Goal: Task Accomplishment & Management: Use online tool/utility

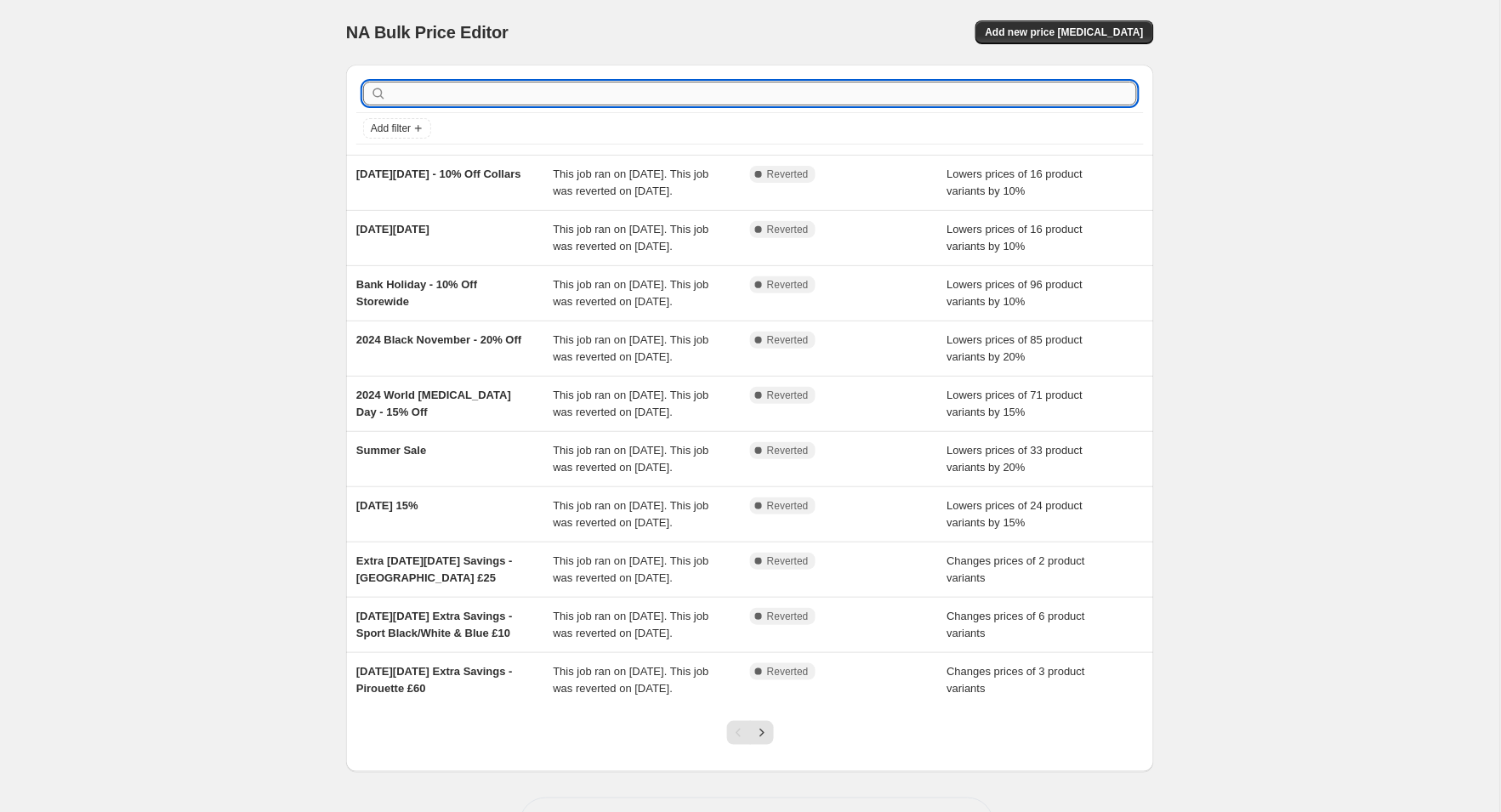
click at [422, 95] on input "text" at bounding box center [764, 93] width 746 height 23
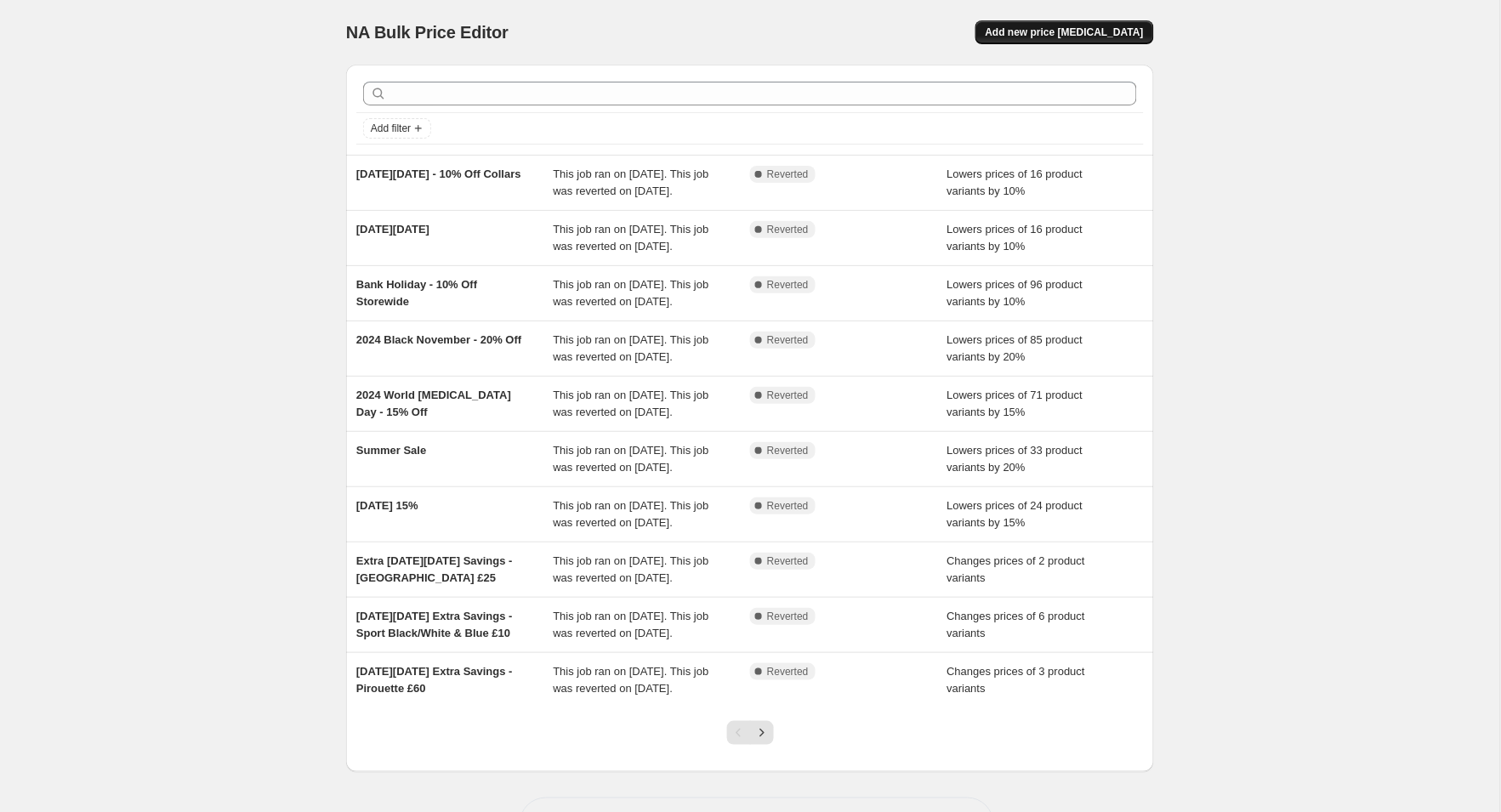
click at [1138, 30] on span "Add new price [MEDICAL_DATA]" at bounding box center [1065, 32] width 158 height 14
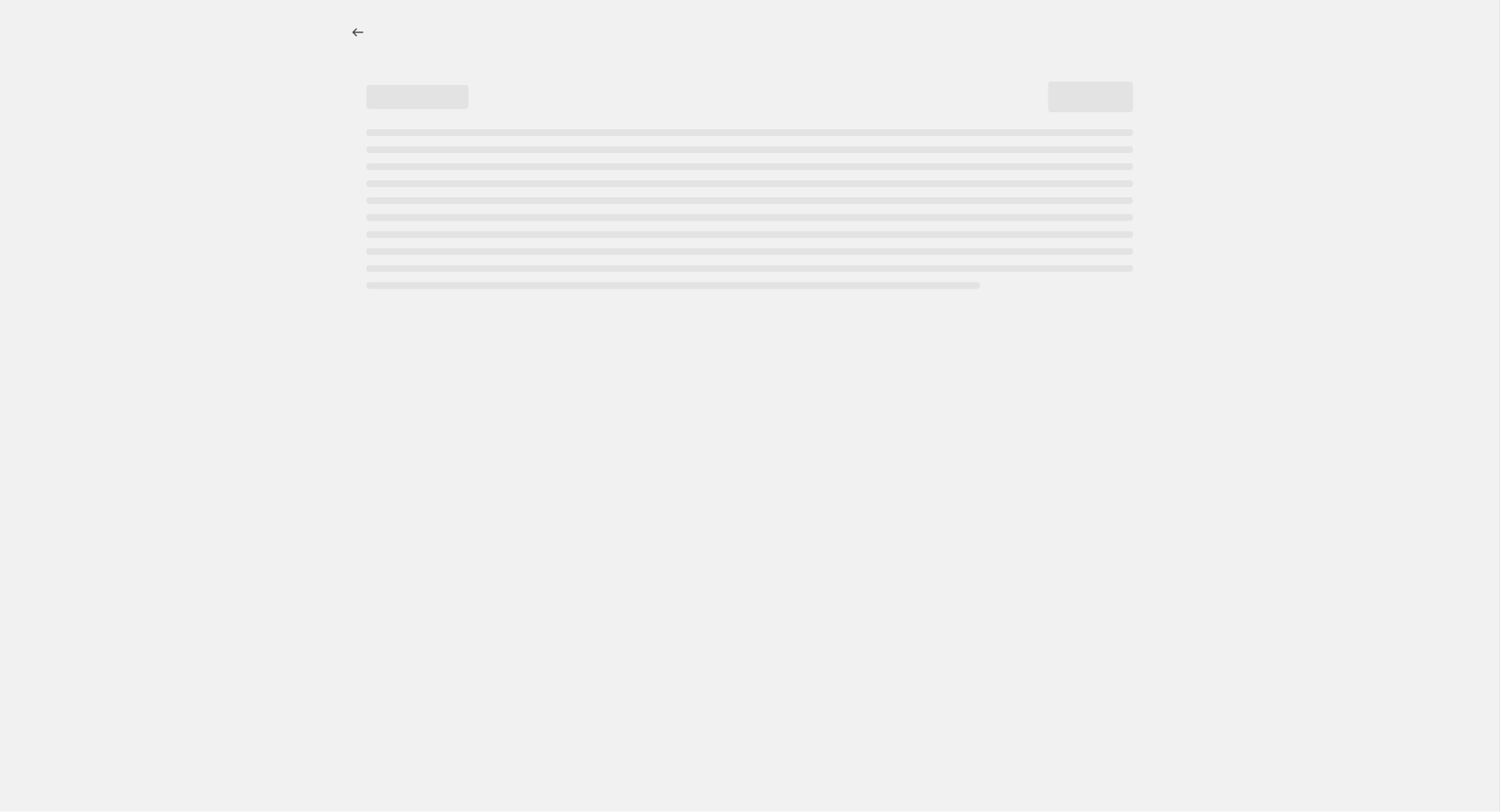
select select "percentage"
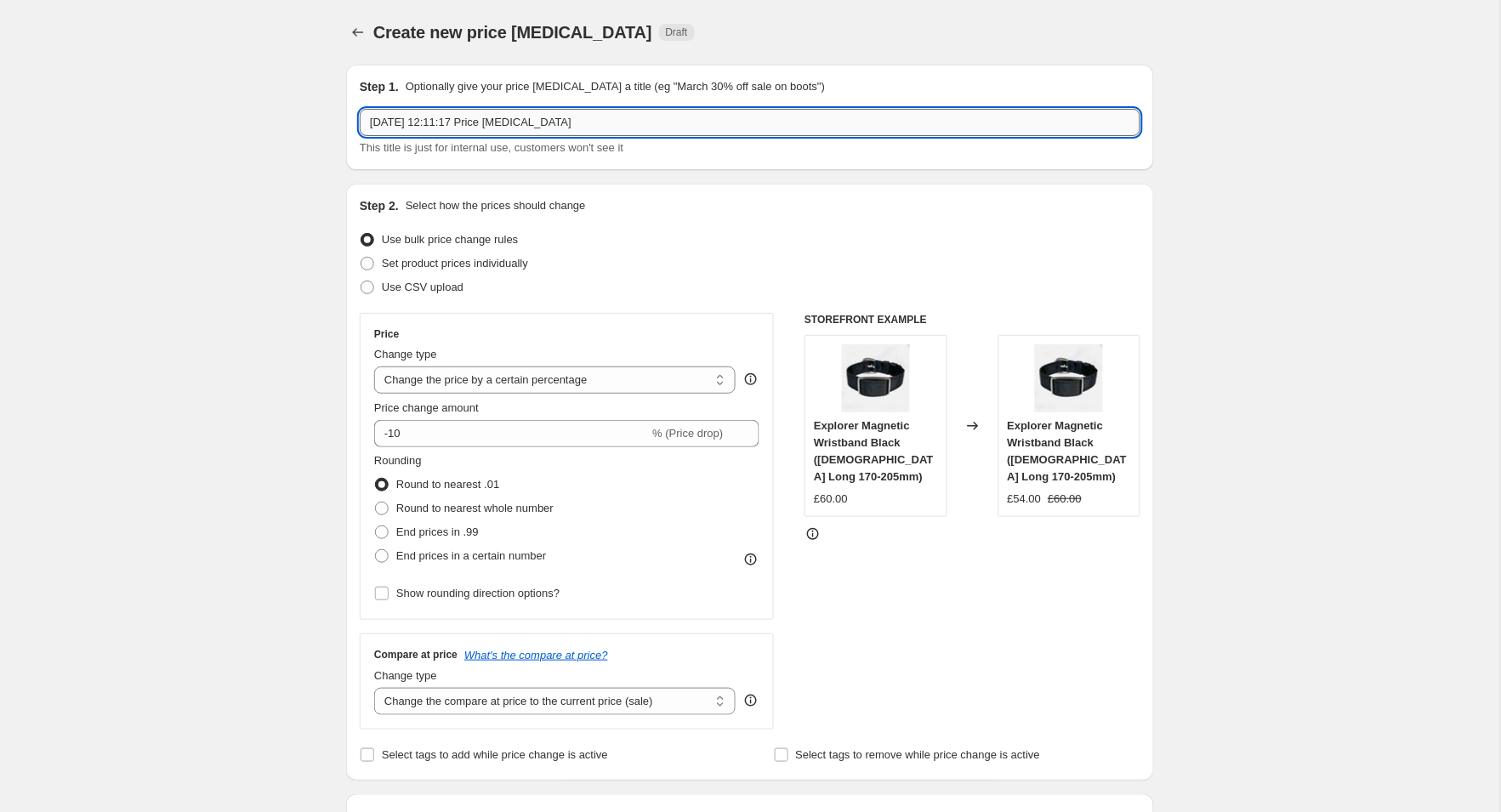
drag, startPoint x: 590, startPoint y: 117, endPoint x: 366, endPoint y: 116, distance: 224.0
click at [366, 116] on input "[DATE] 12:11:17 Price [MEDICAL_DATA]" at bounding box center [750, 122] width 781 height 27
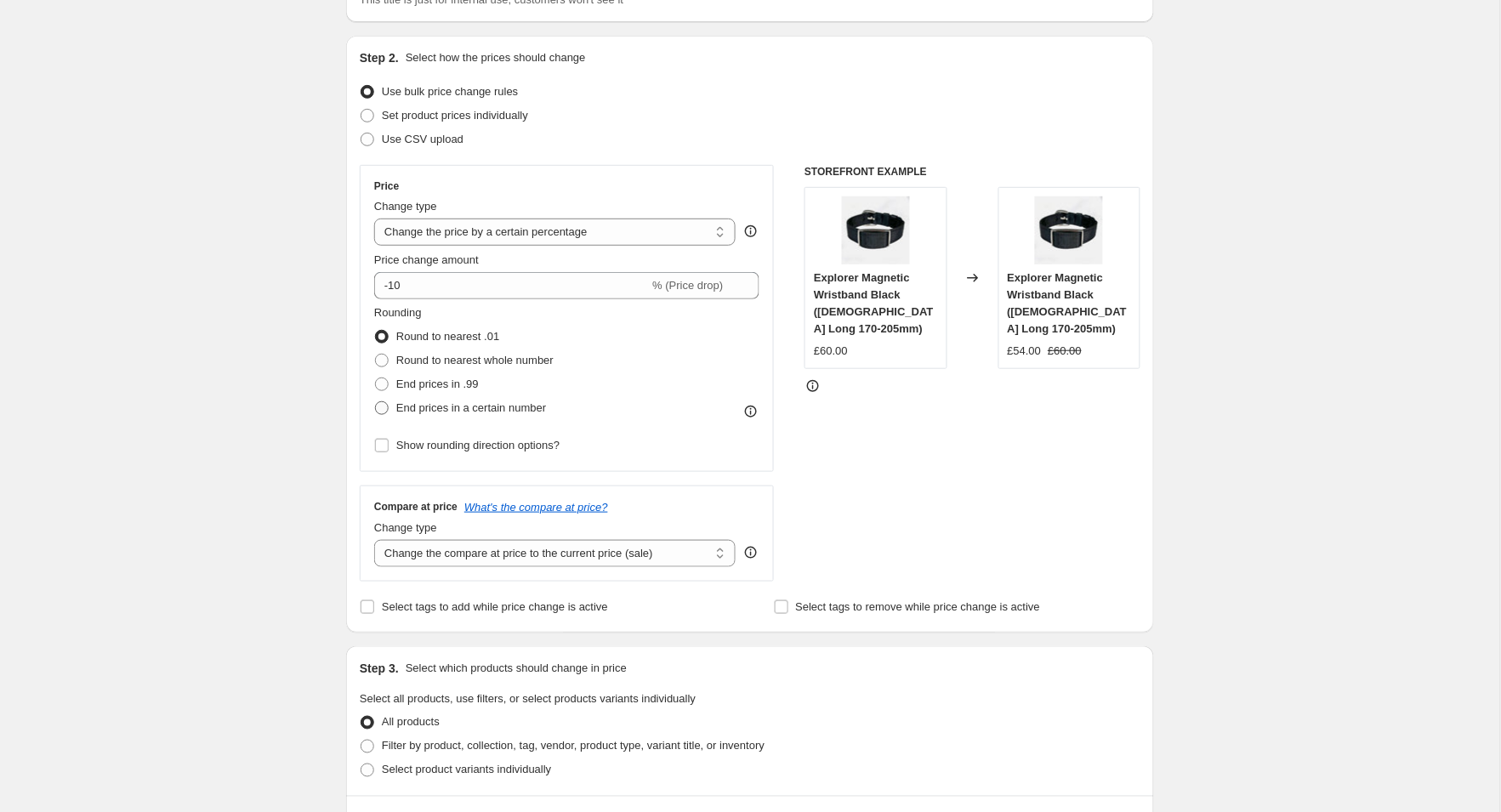
scroll to position [151, 0]
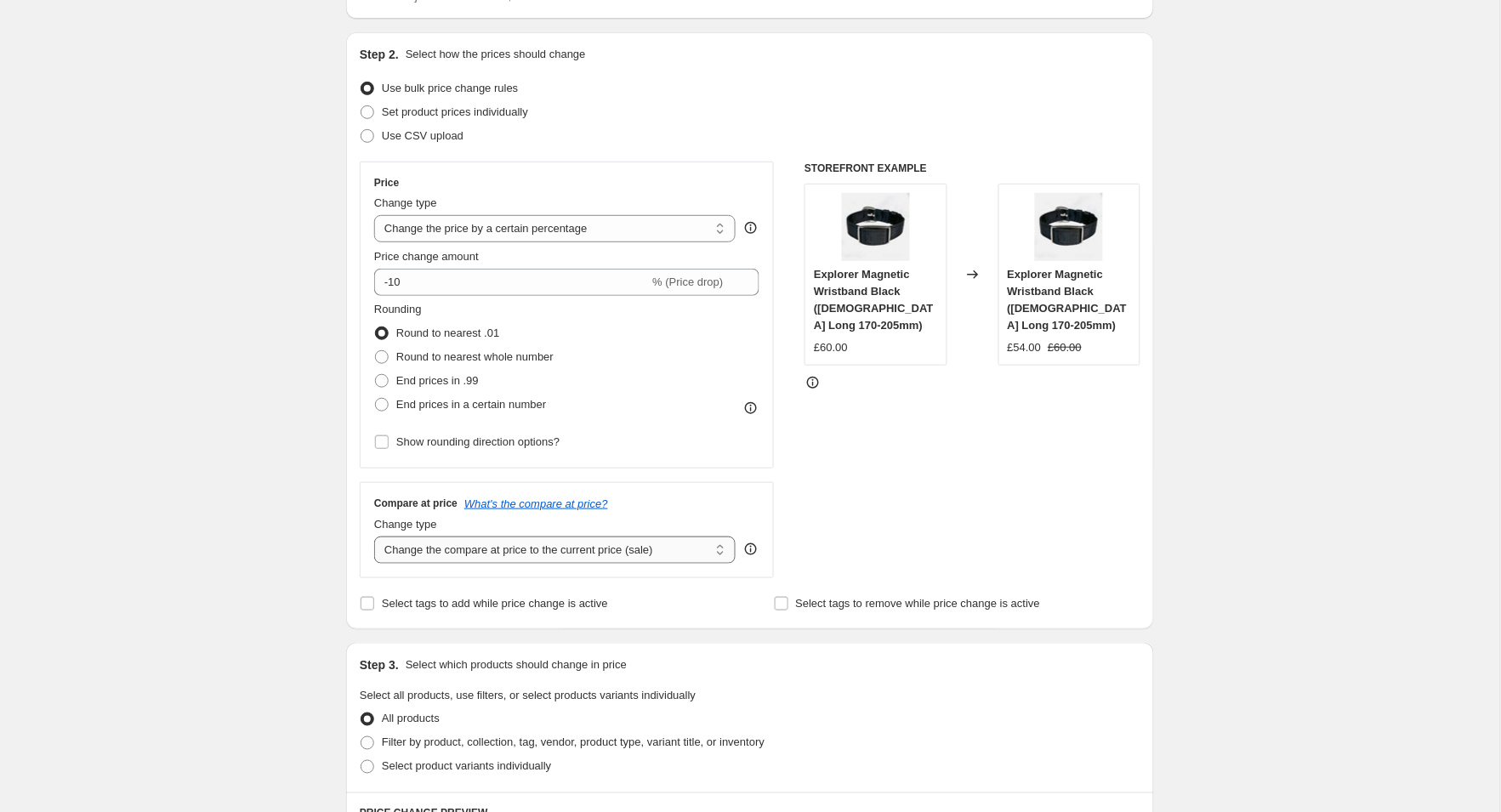
type input "[MEDICAL_DATA] Awareness 10%"
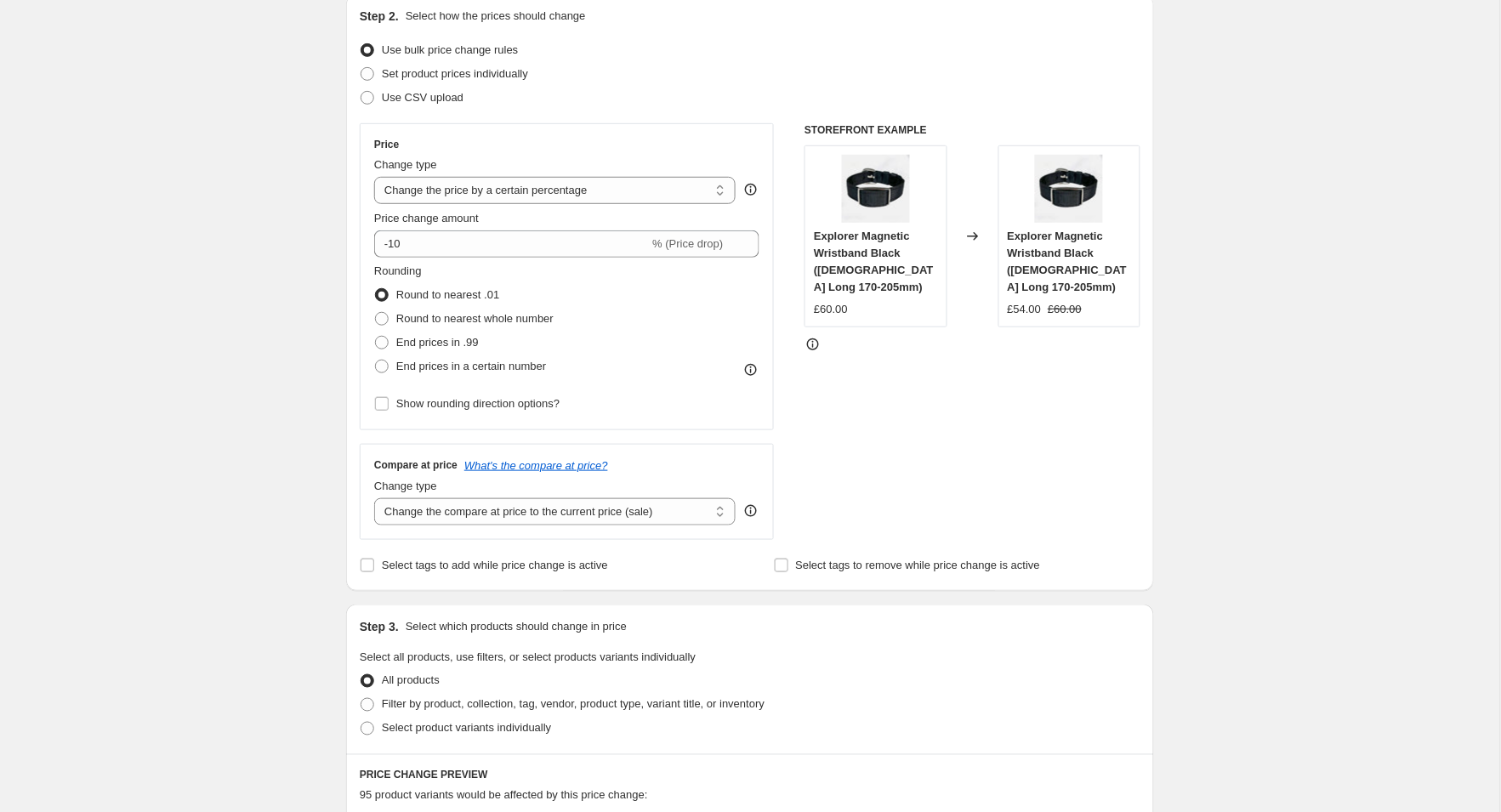
scroll to position [361, 0]
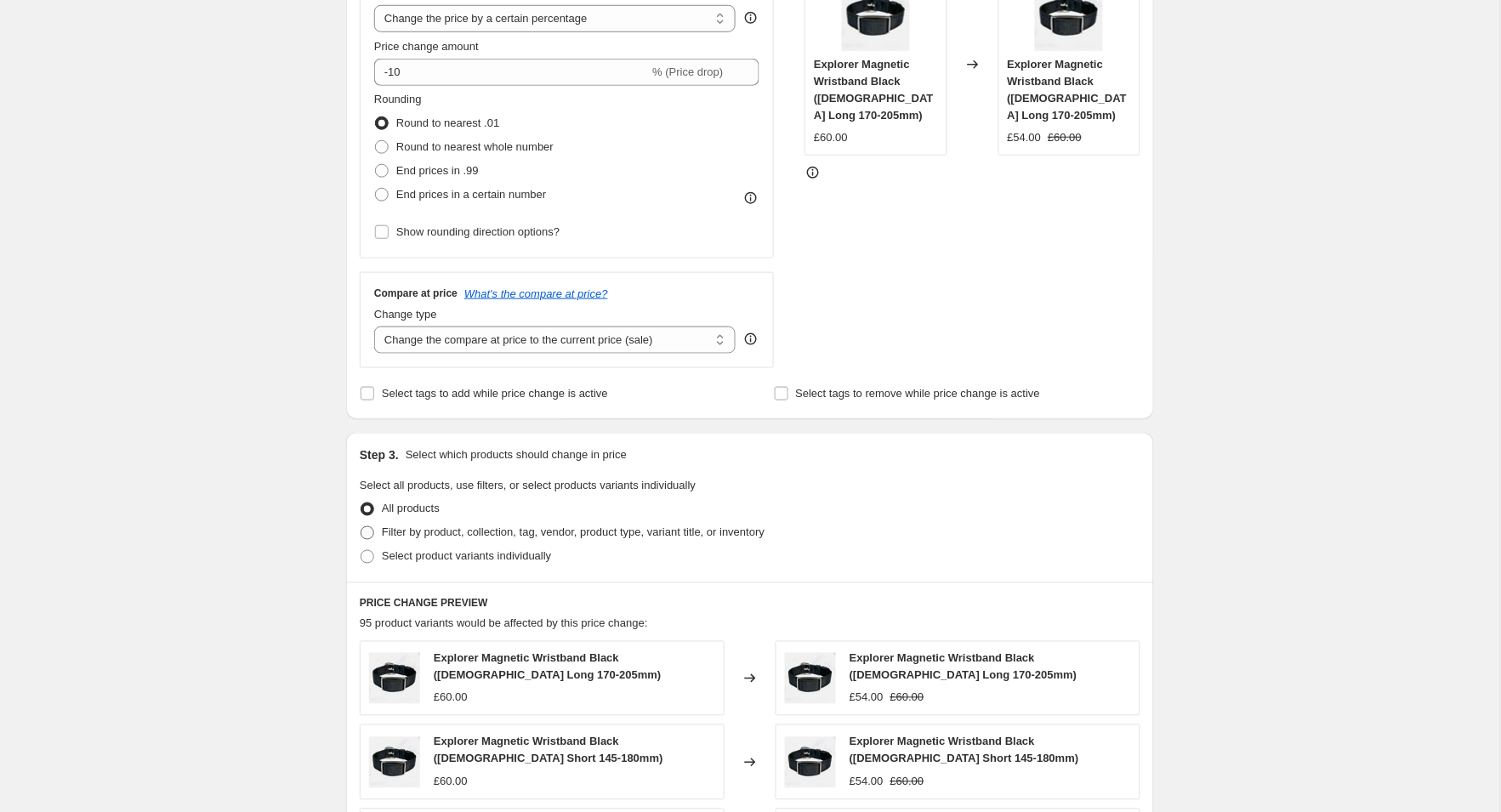
click at [363, 529] on span at bounding box center [367, 532] width 14 height 14
click at [361, 527] on input "Filter by product, collection, tag, vendor, product type, variant title, or inv…" at bounding box center [361, 526] width 1 height 1
radio input "true"
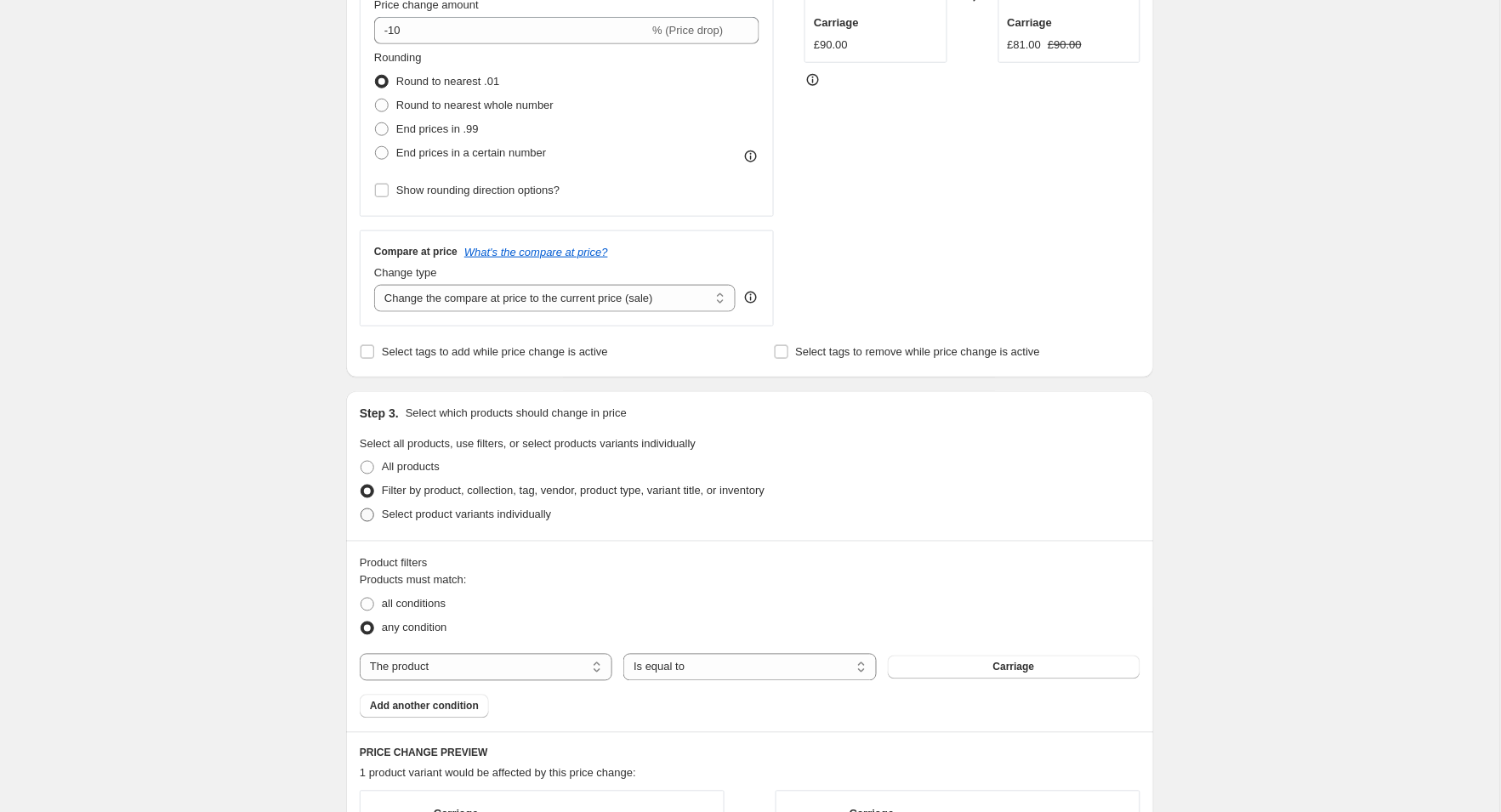
scroll to position [452, 0]
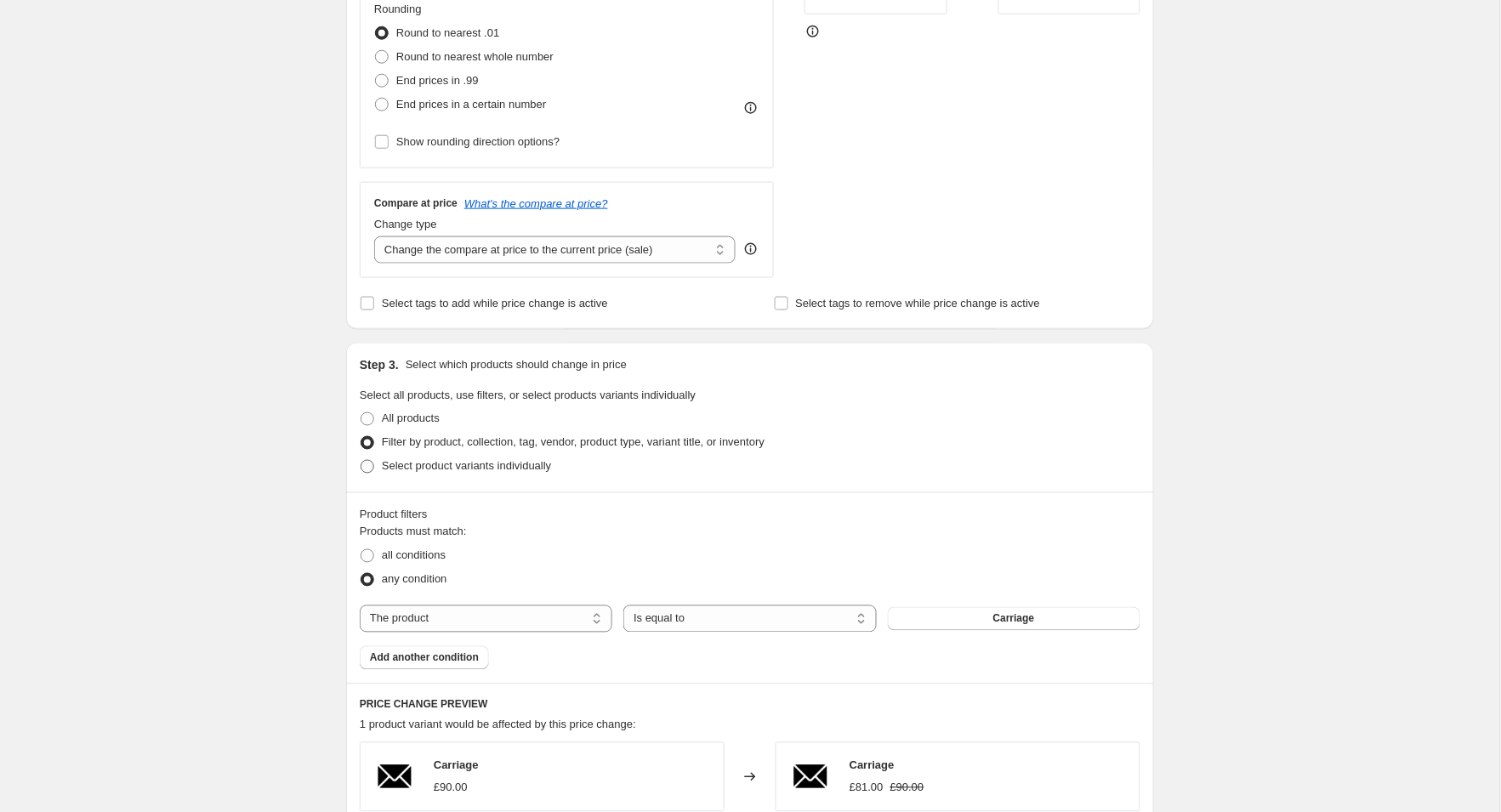
click at [370, 462] on span at bounding box center [367, 466] width 14 height 14
click at [361, 461] on input "Select product variants individually" at bounding box center [361, 460] width 1 height 1
radio input "true"
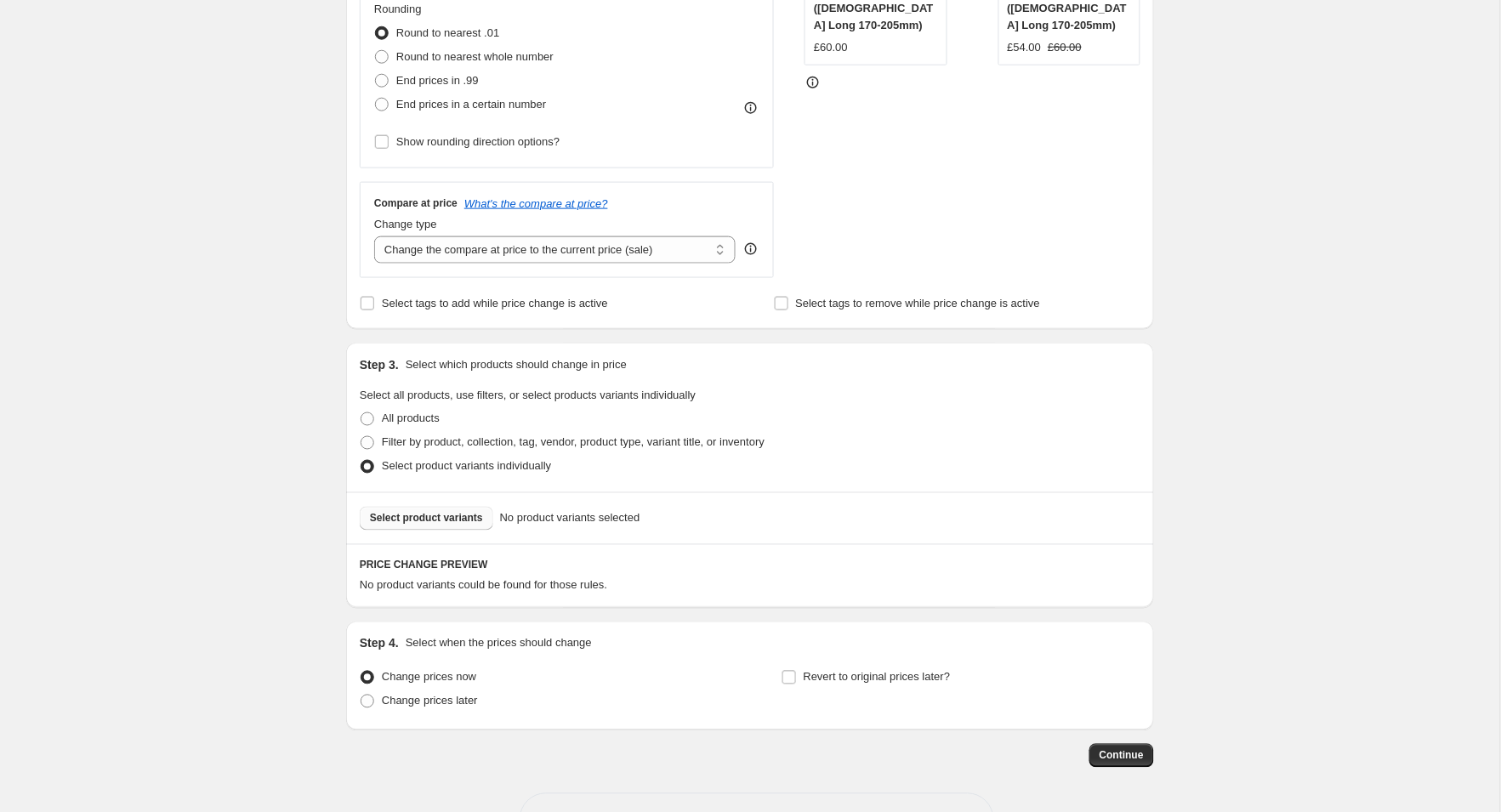
click at [421, 511] on span "Select product variants" at bounding box center [426, 518] width 113 height 14
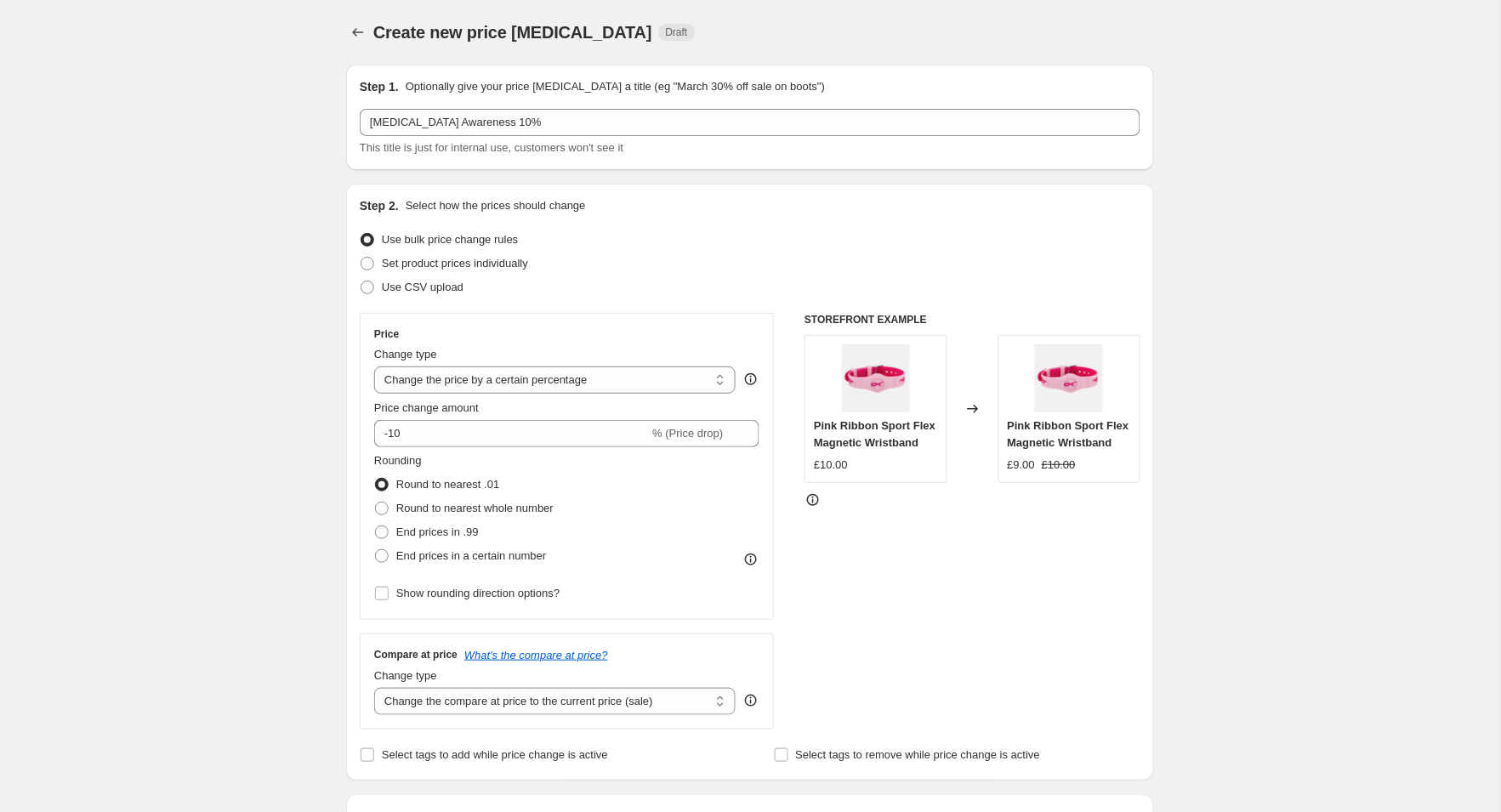
scroll to position [0, 0]
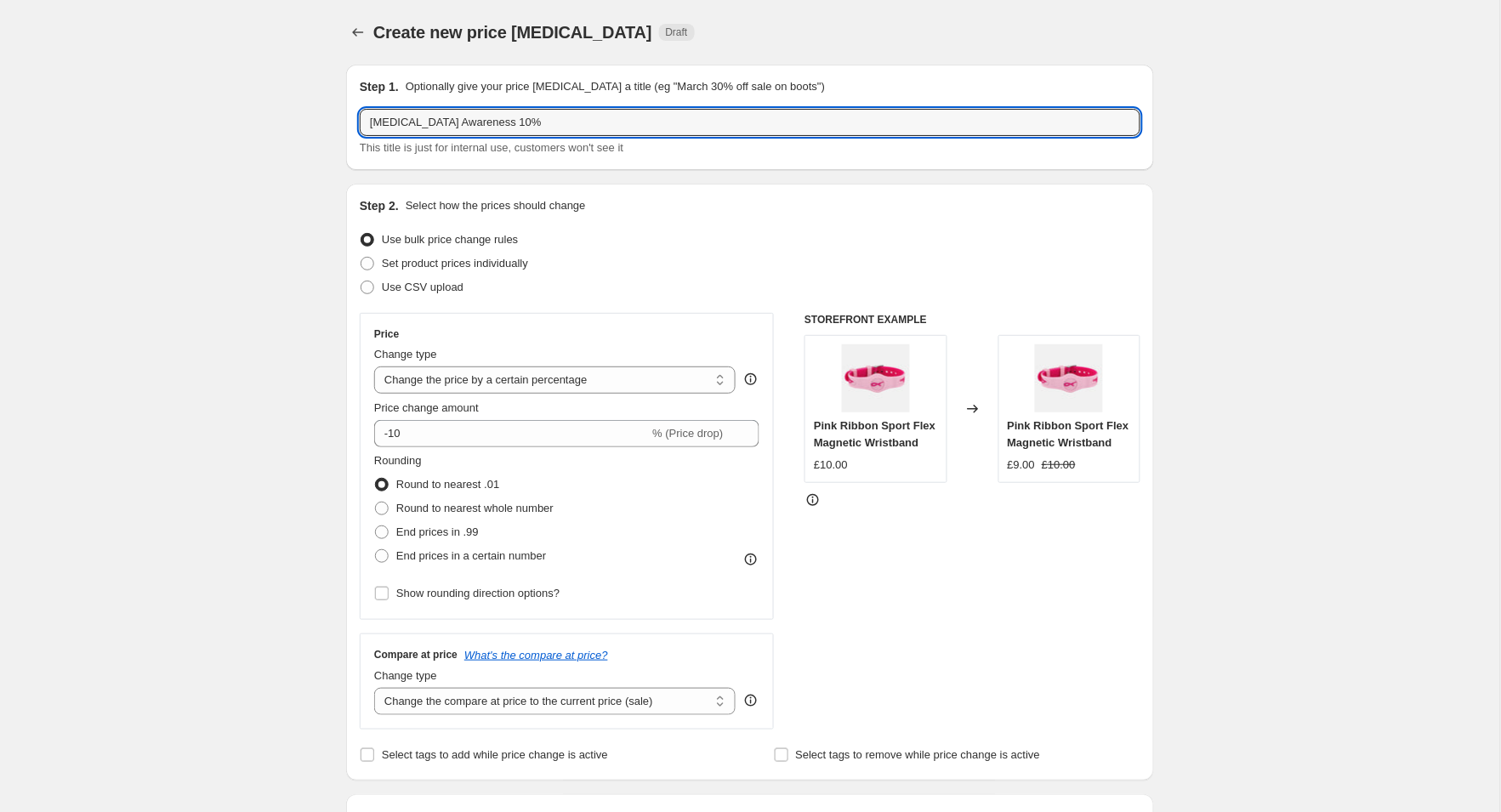
drag, startPoint x: 509, startPoint y: 122, endPoint x: 733, endPoint y: 191, distance: 234.4
click at [511, 122] on input "[MEDICAL_DATA] Awareness 10%" at bounding box center [750, 122] width 781 height 27
click at [371, 121] on input "[MEDICAL_DATA] Awareness - 10%" at bounding box center [750, 122] width 781 height 27
drag, startPoint x: 605, startPoint y: 120, endPoint x: 596, endPoint y: 123, distance: 9.5
click at [596, 123] on input "[DATE] - [MEDICAL_DATA] Awareness - 10%" at bounding box center [750, 122] width 781 height 27
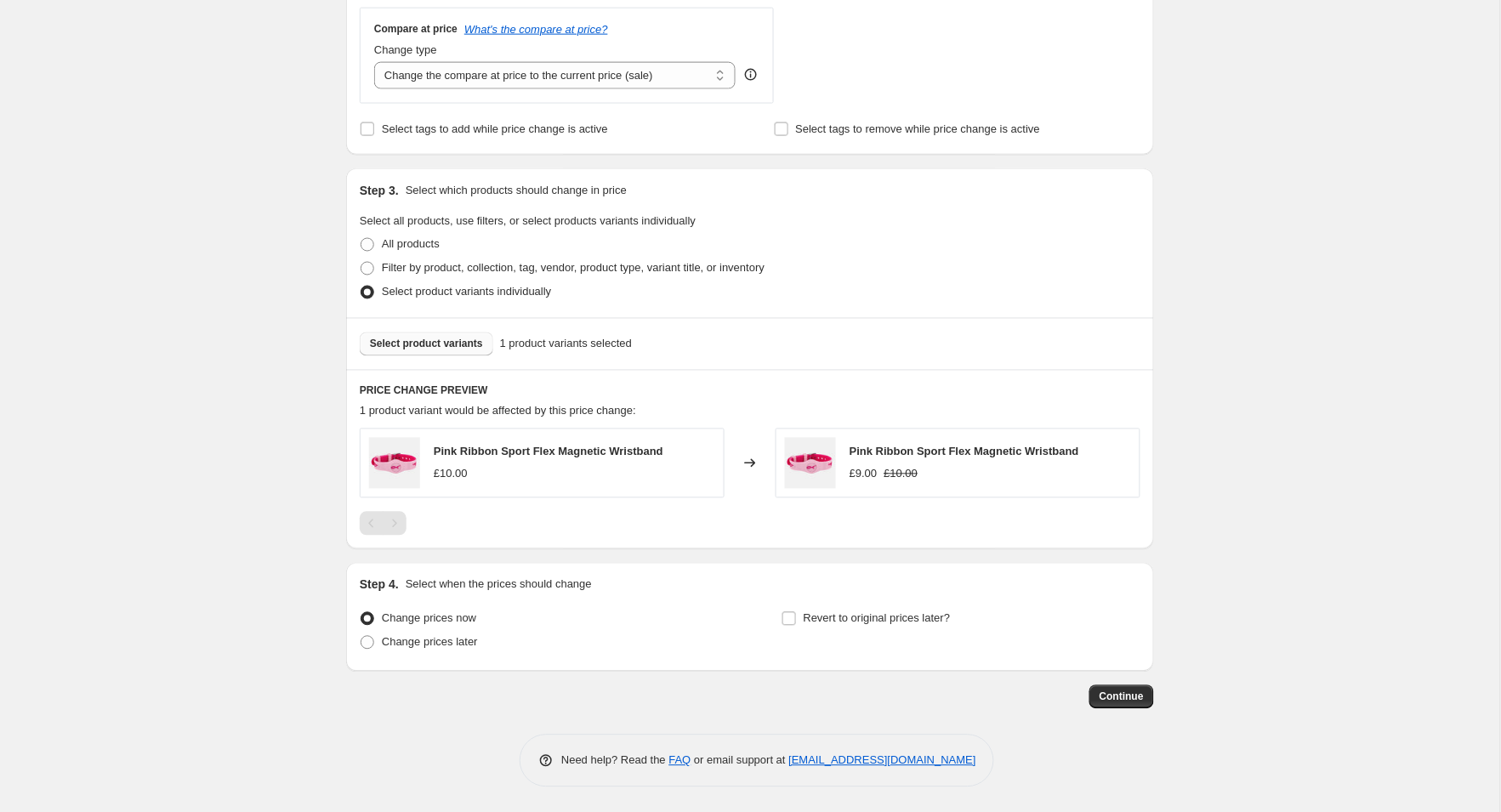
scroll to position [625, 0]
type input "[DATE] - [MEDICAL_DATA] Awareness 10%"
click at [790, 620] on input "Revert to original prices later?" at bounding box center [789, 619] width 14 height 14
checkbox input "true"
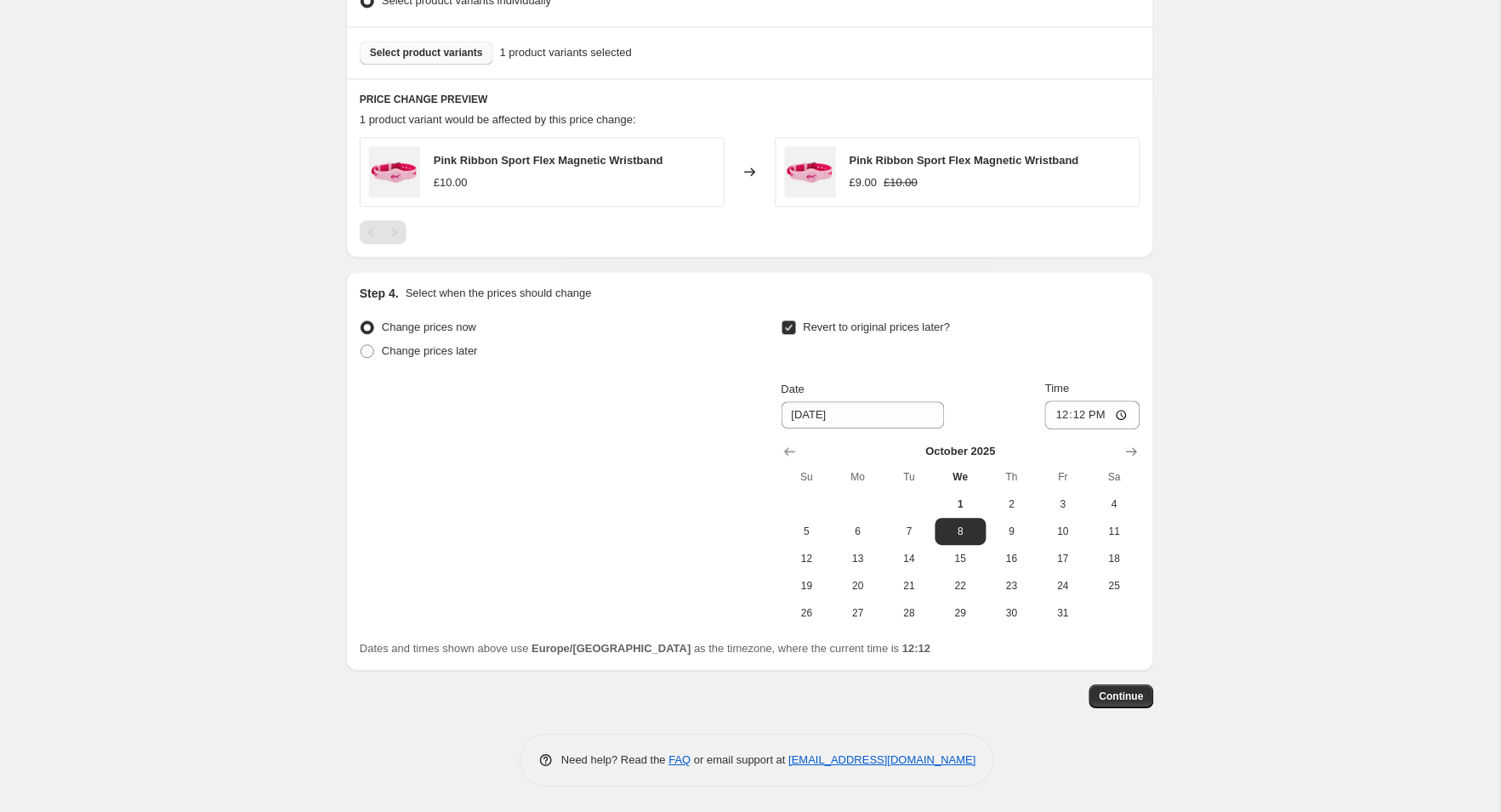
scroll to position [904, 0]
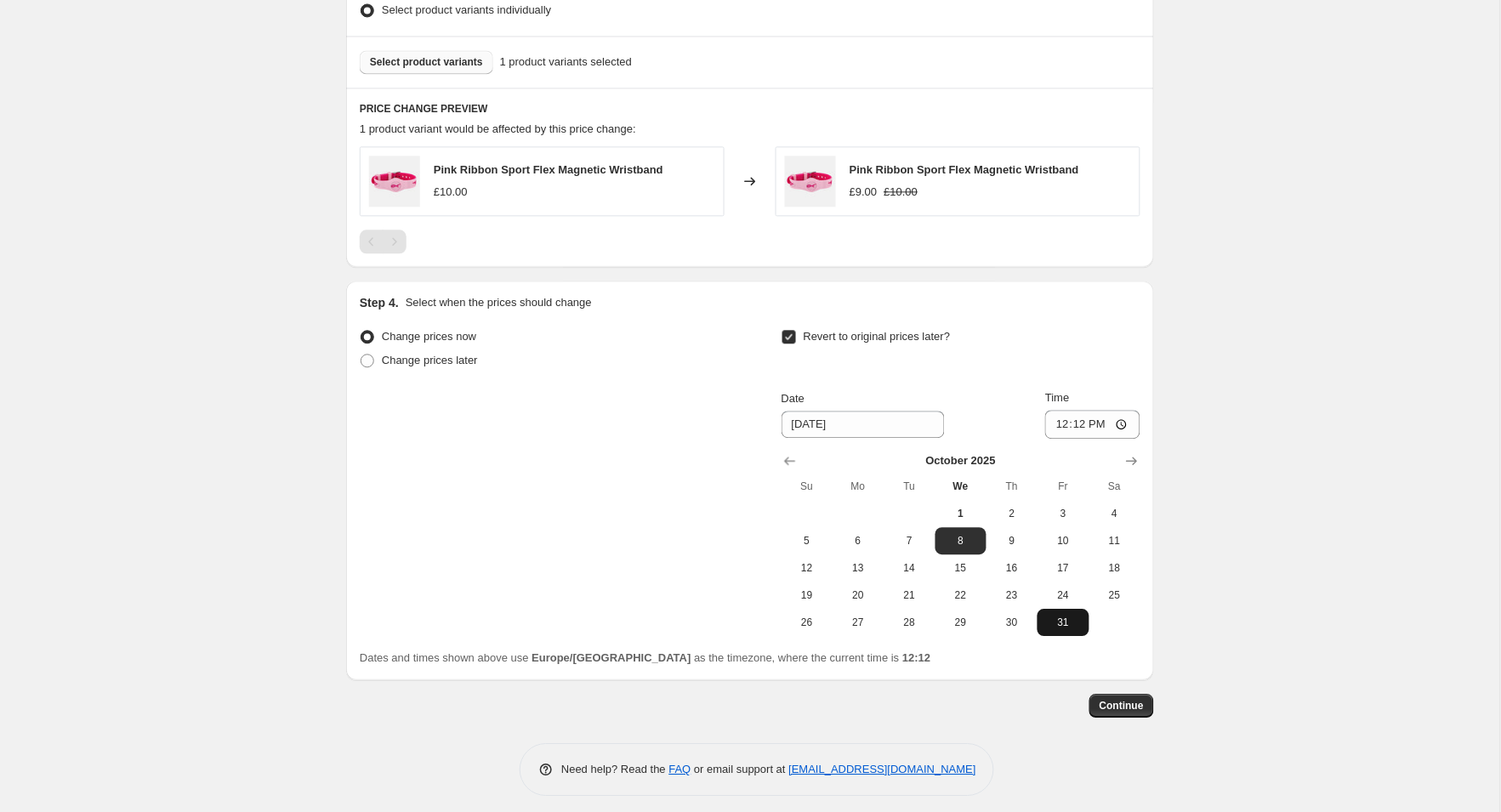
click at [1060, 620] on span "31" at bounding box center [1063, 621] width 37 height 14
type input "[DATE]"
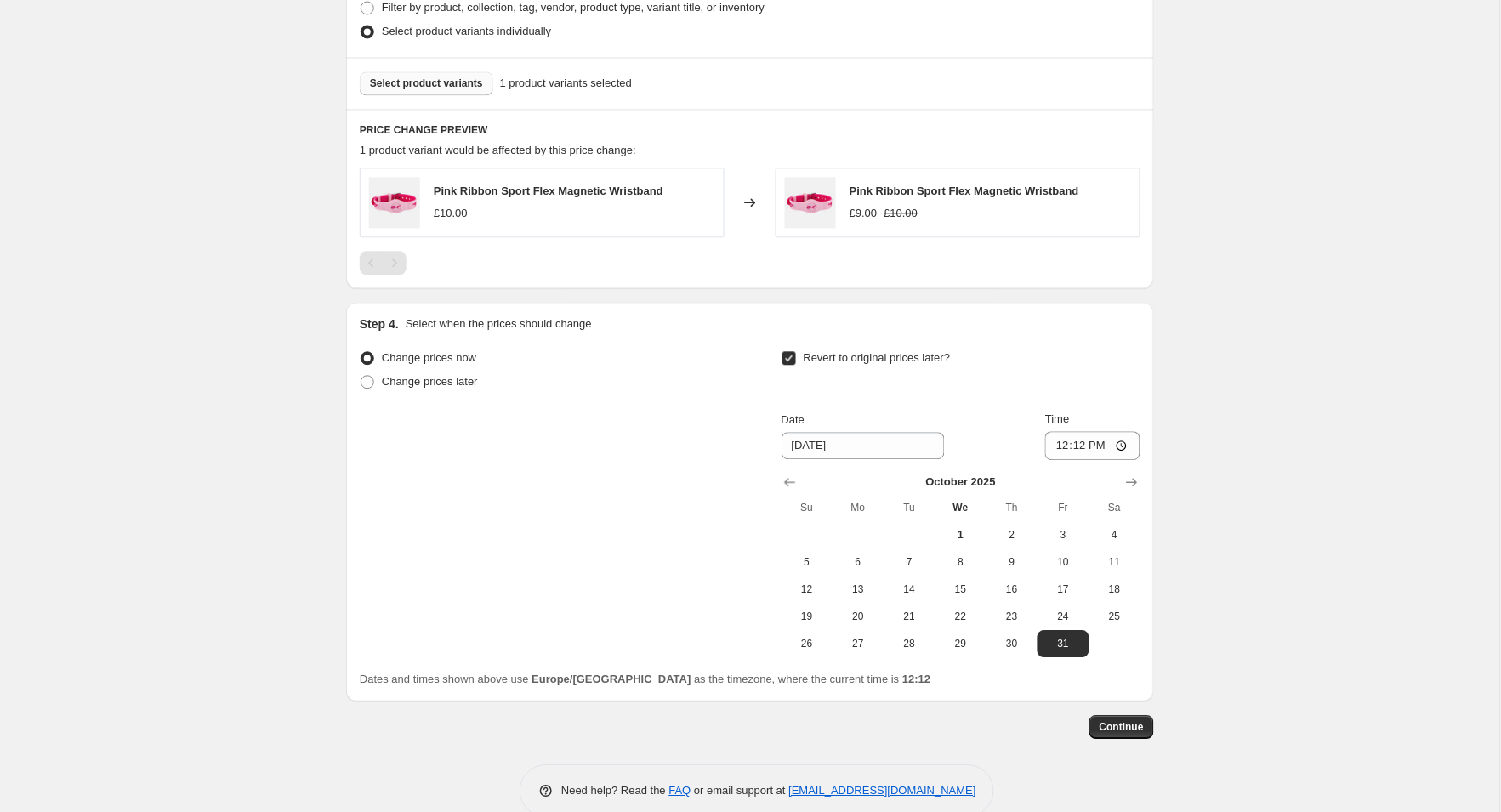
scroll to position [881, 0]
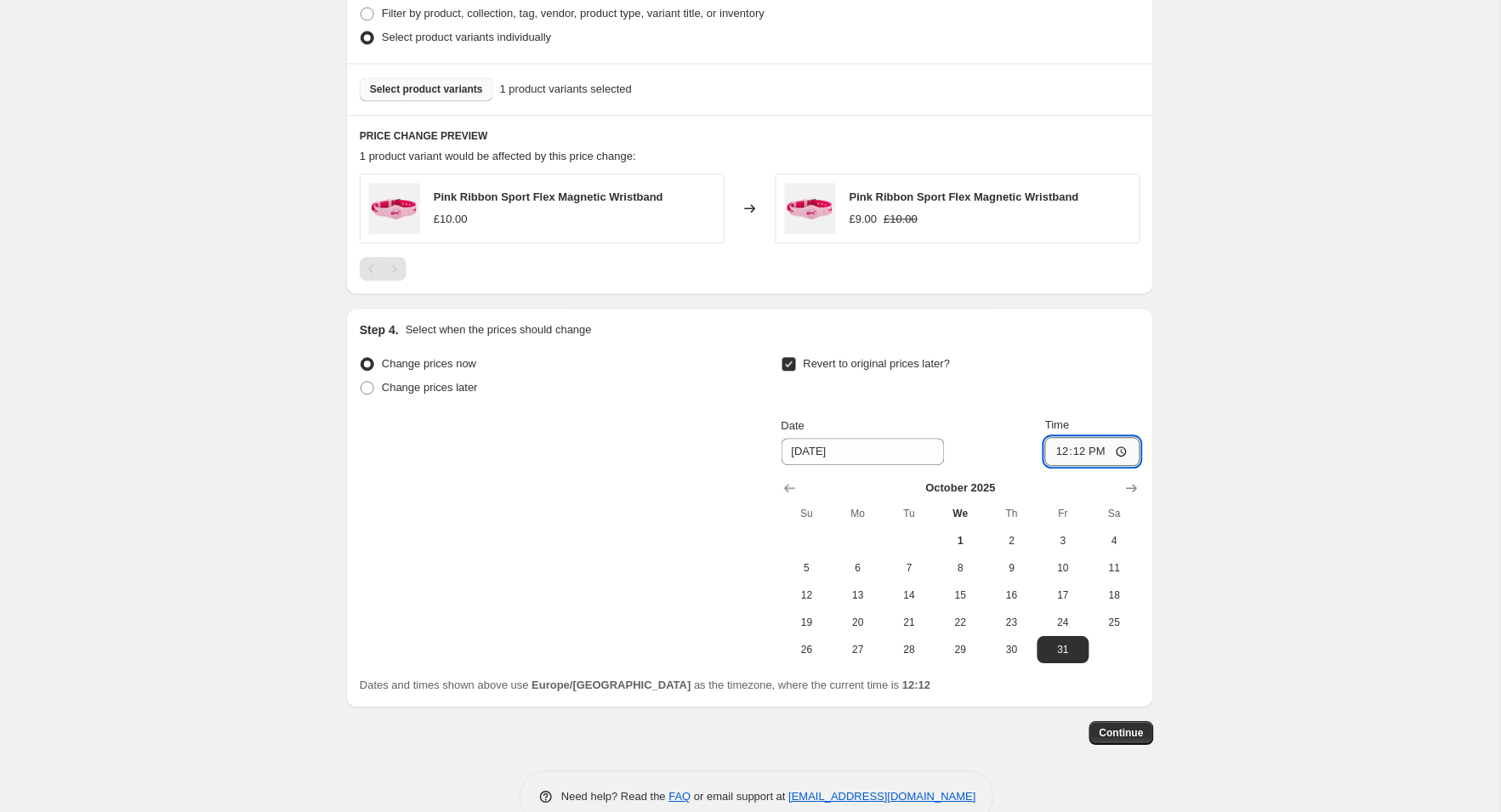
click at [1102, 453] on input "12:12" at bounding box center [1092, 452] width 95 height 29
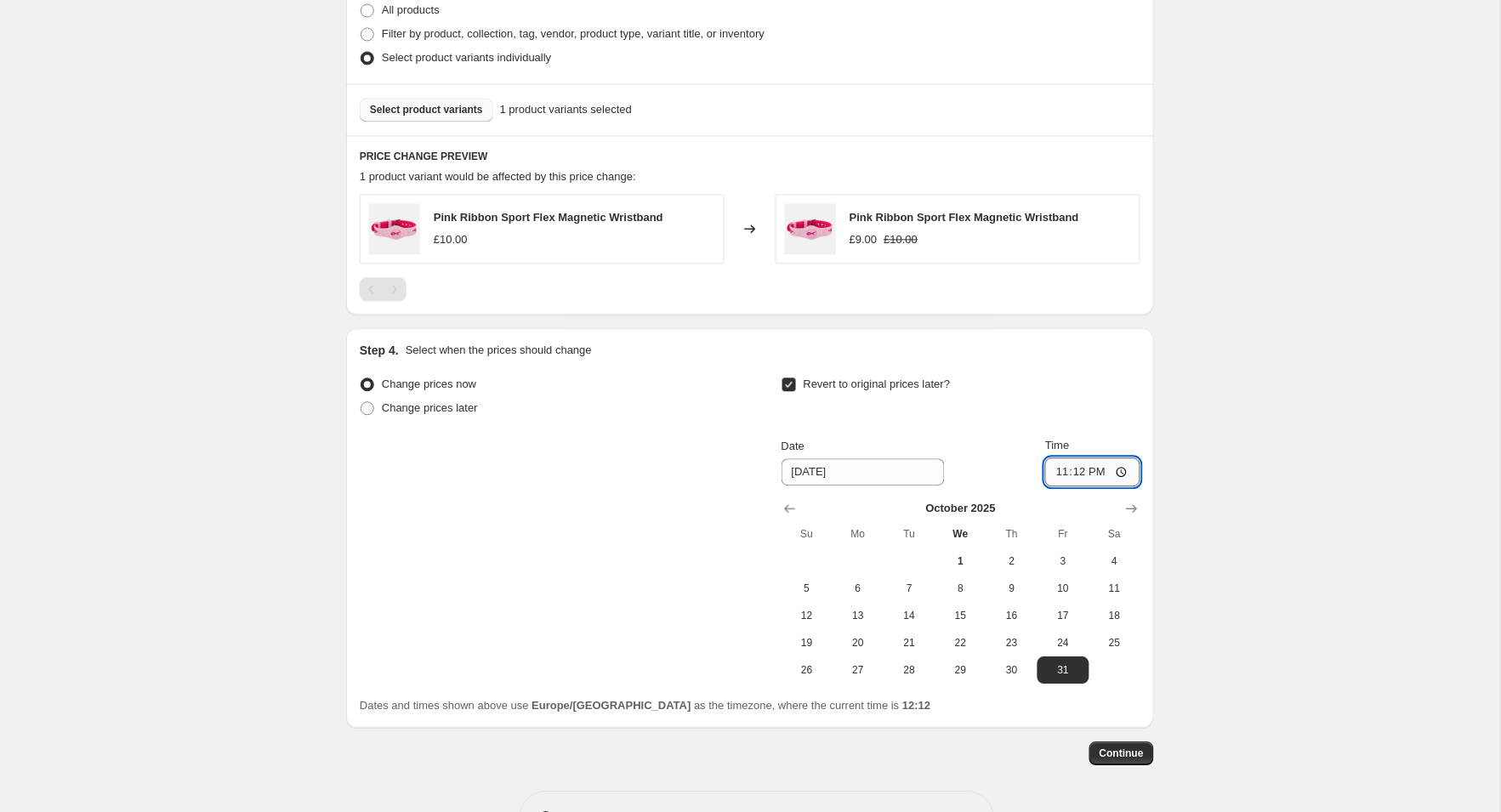
scroll to position [858, 0]
click at [1132, 472] on input "23:12" at bounding box center [1092, 473] width 95 height 29
click at [1125, 473] on input "23:12" at bounding box center [1092, 473] width 95 height 29
type input "23:59"
click at [1123, 748] on span "Continue" at bounding box center [1121, 754] width 44 height 14
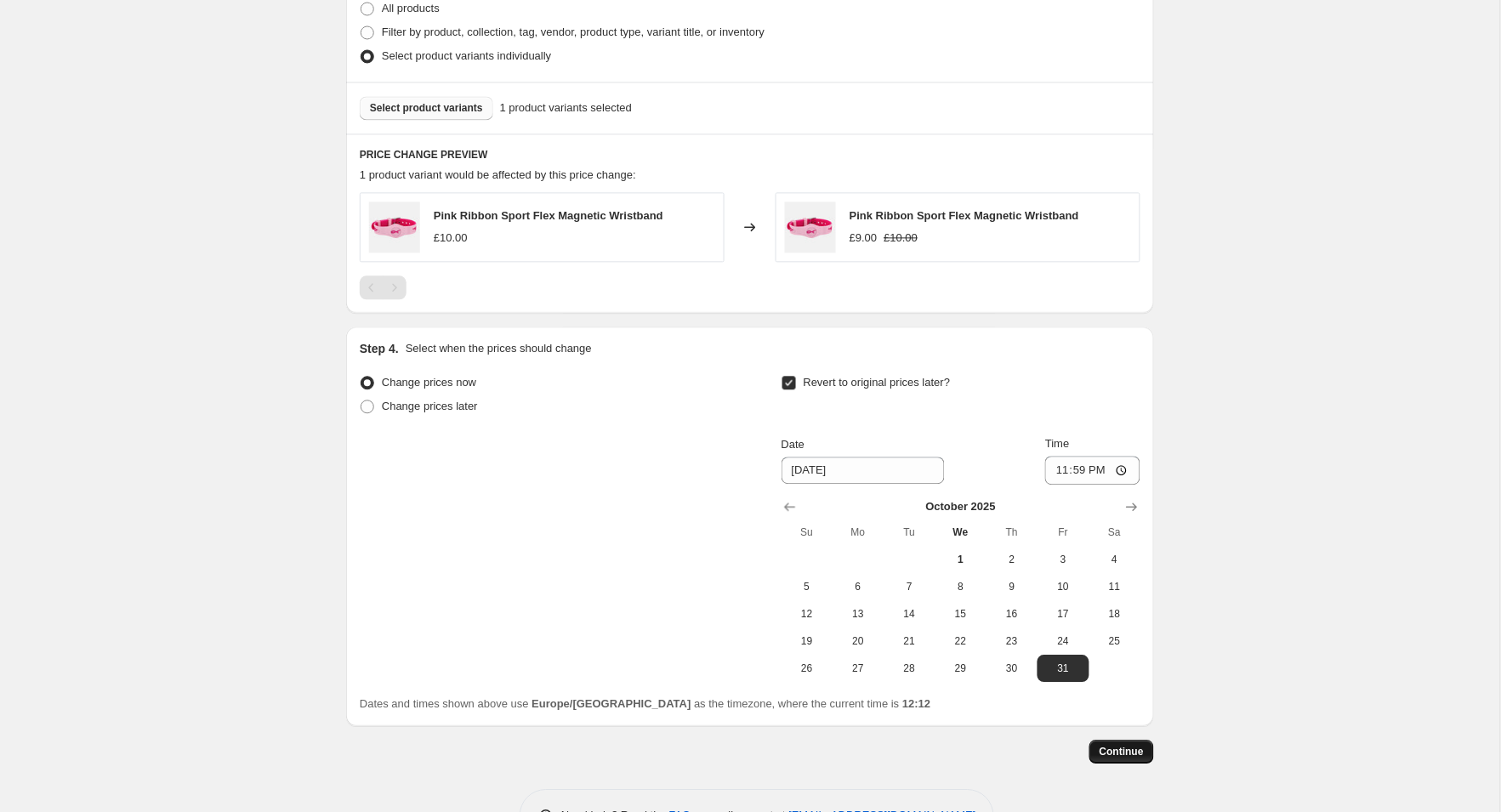
scroll to position [859, 0]
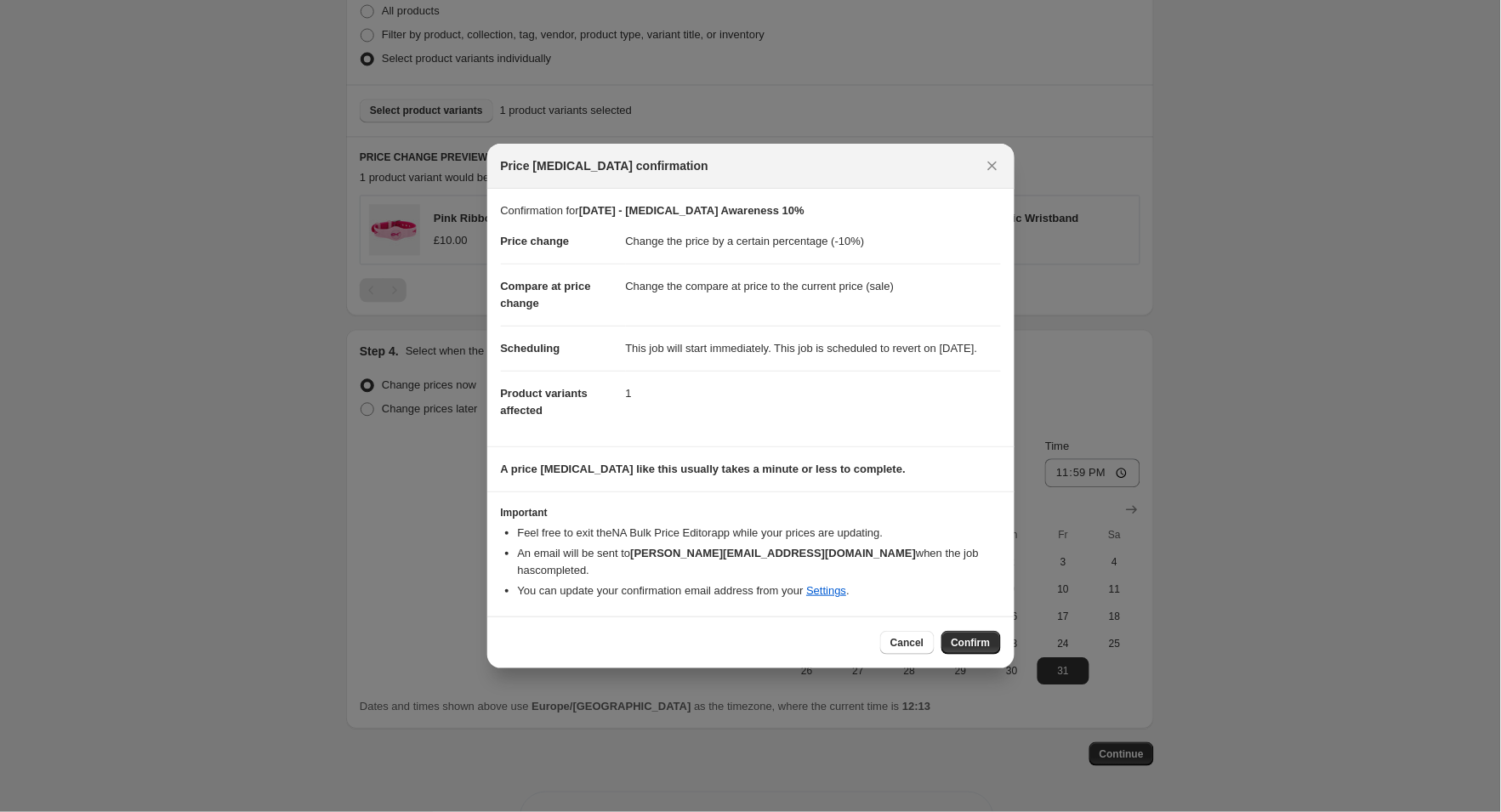
drag, startPoint x: 1123, startPoint y: 746, endPoint x: 983, endPoint y: 643, distance: 173.8
click at [983, 643] on html "Home Settings Plans Skip to content Create new price [MEDICAL_DATA]. This page …" at bounding box center [750, 406] width 1501 height 812
drag, startPoint x: 983, startPoint y: 643, endPoint x: 968, endPoint y: 642, distance: 15.0
click at [968, 642] on html "Home Settings Plans Skip to content Create new price [MEDICAL_DATA]. This page …" at bounding box center [750, 406] width 1501 height 812
click at [962, 640] on html "Home Settings Plans Skip to content Create new price [MEDICAL_DATA]. This page …" at bounding box center [750, 406] width 1501 height 812
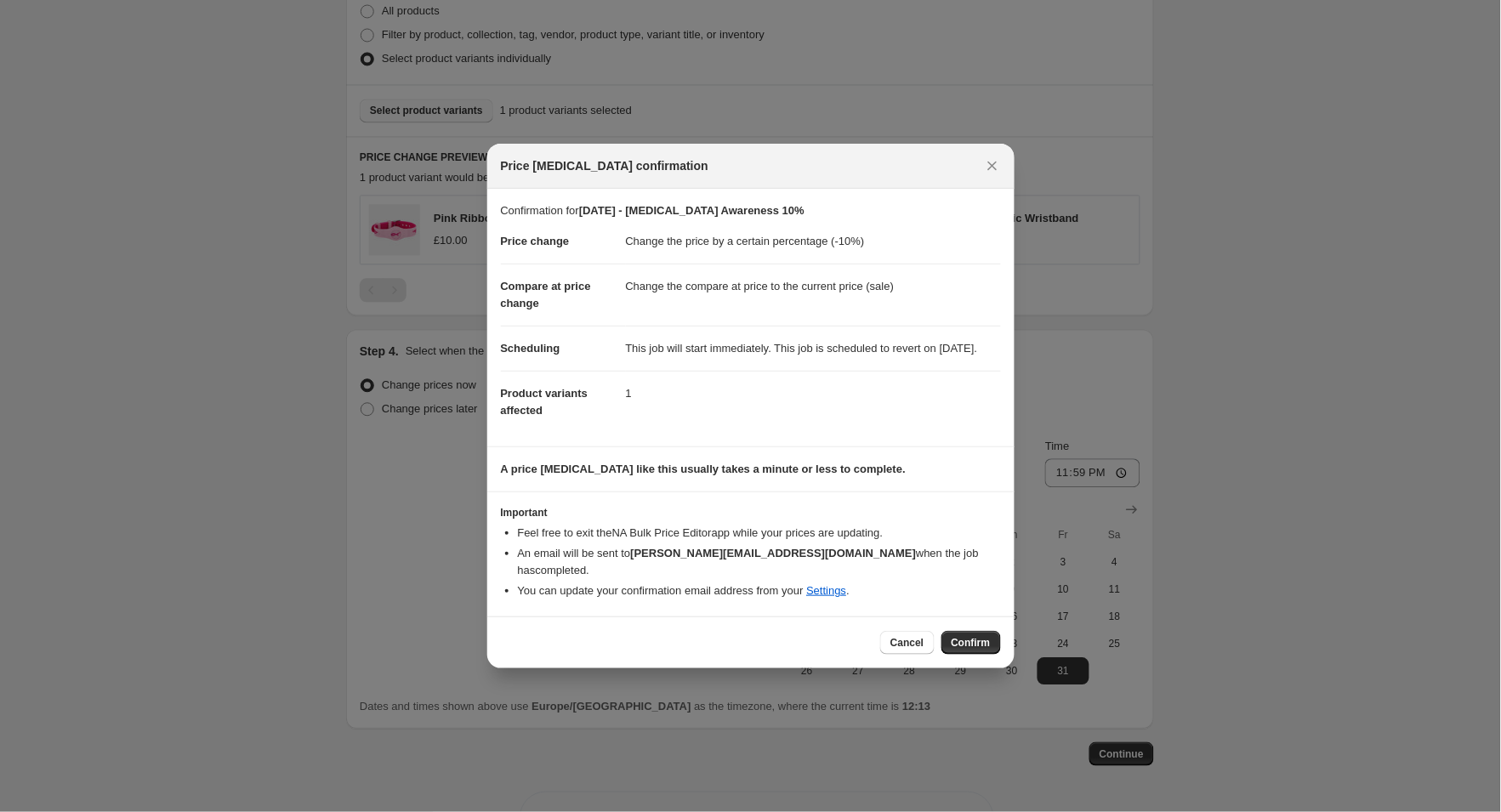
drag, startPoint x: 968, startPoint y: 642, endPoint x: 975, endPoint y: 639, distance: 7.6
click at [975, 639] on html "Home Settings Plans Skip to content Create new price [MEDICAL_DATA]. This page …" at bounding box center [750, 406] width 1501 height 812
click at [975, 639] on html "Home Settings Plans Skip to content Create new price [MEDICAL_DATA]. This page …" at bounding box center [750, 406] width 1501 height 812
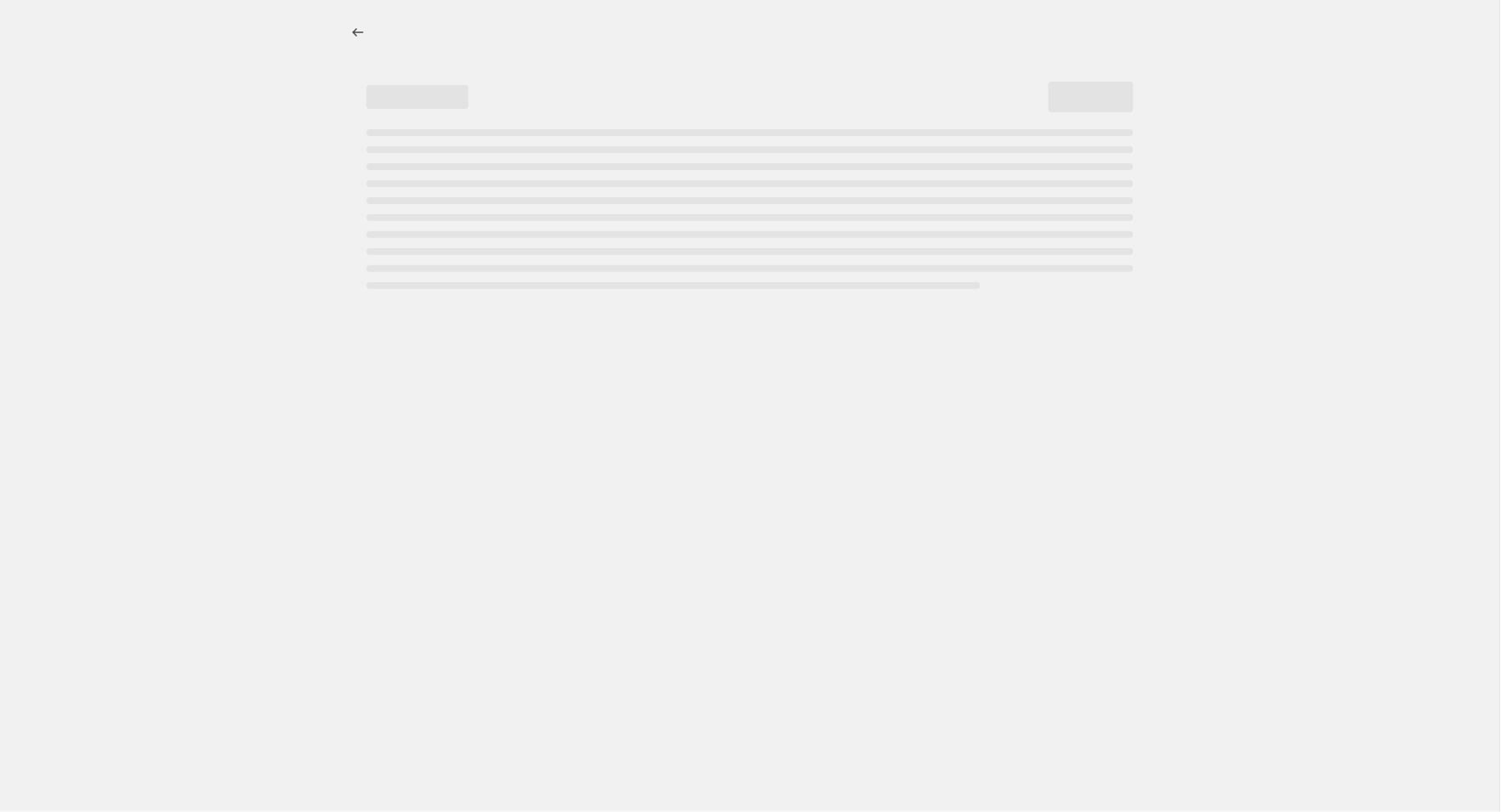
select select "percentage"
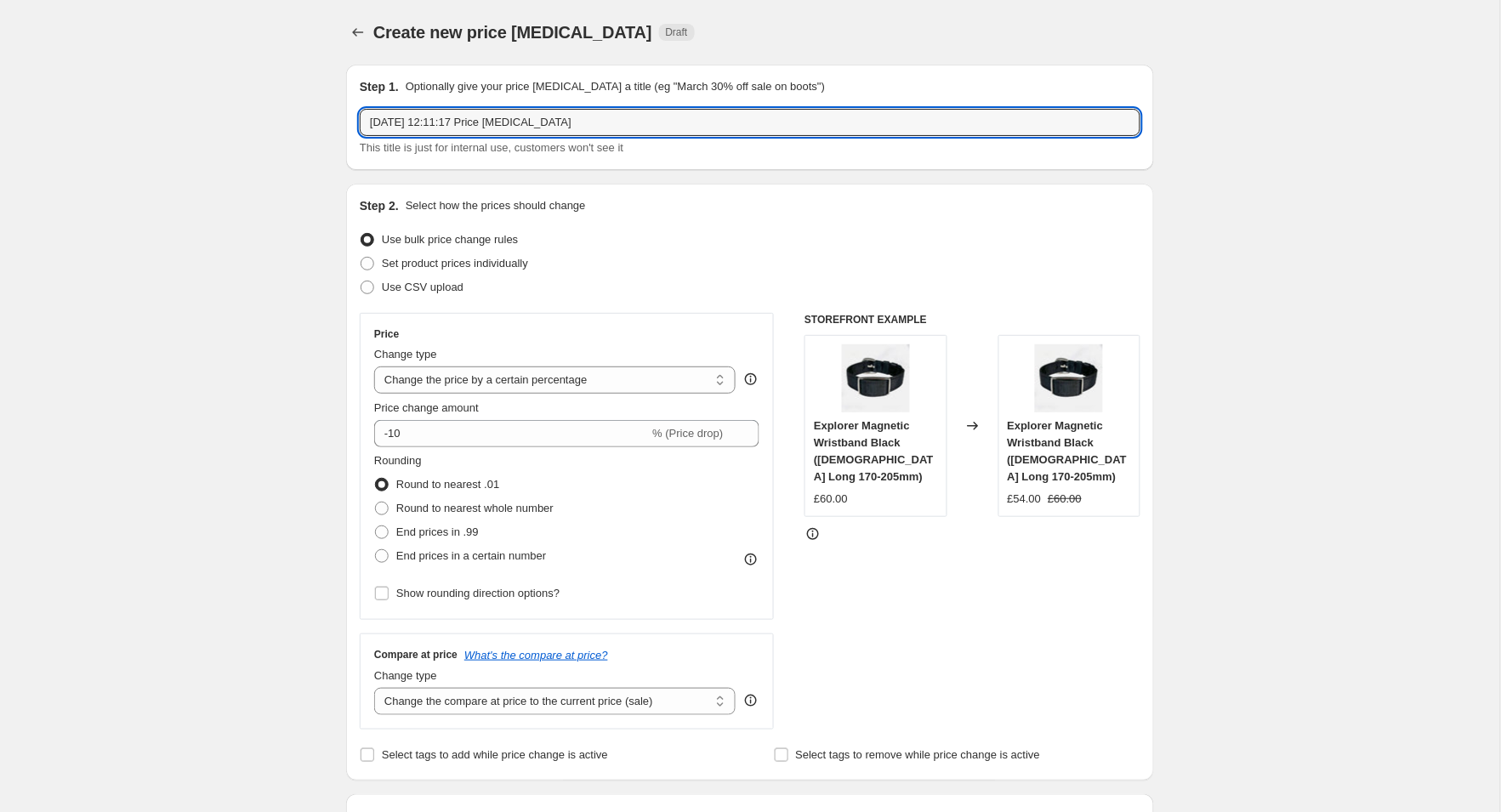
drag, startPoint x: 483, startPoint y: 114, endPoint x: 301, endPoint y: 103, distance: 182.3
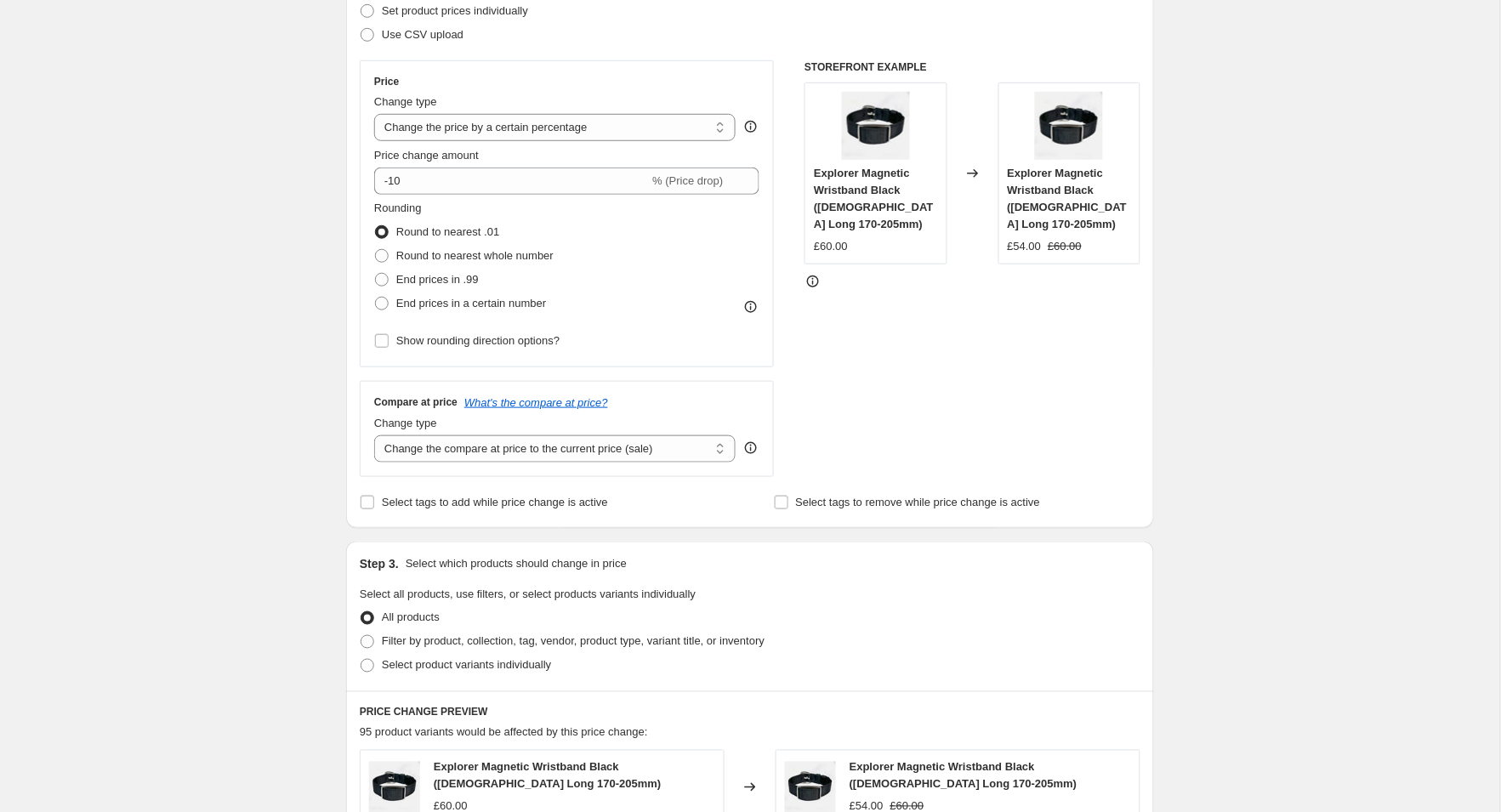
scroll to position [268, 0]
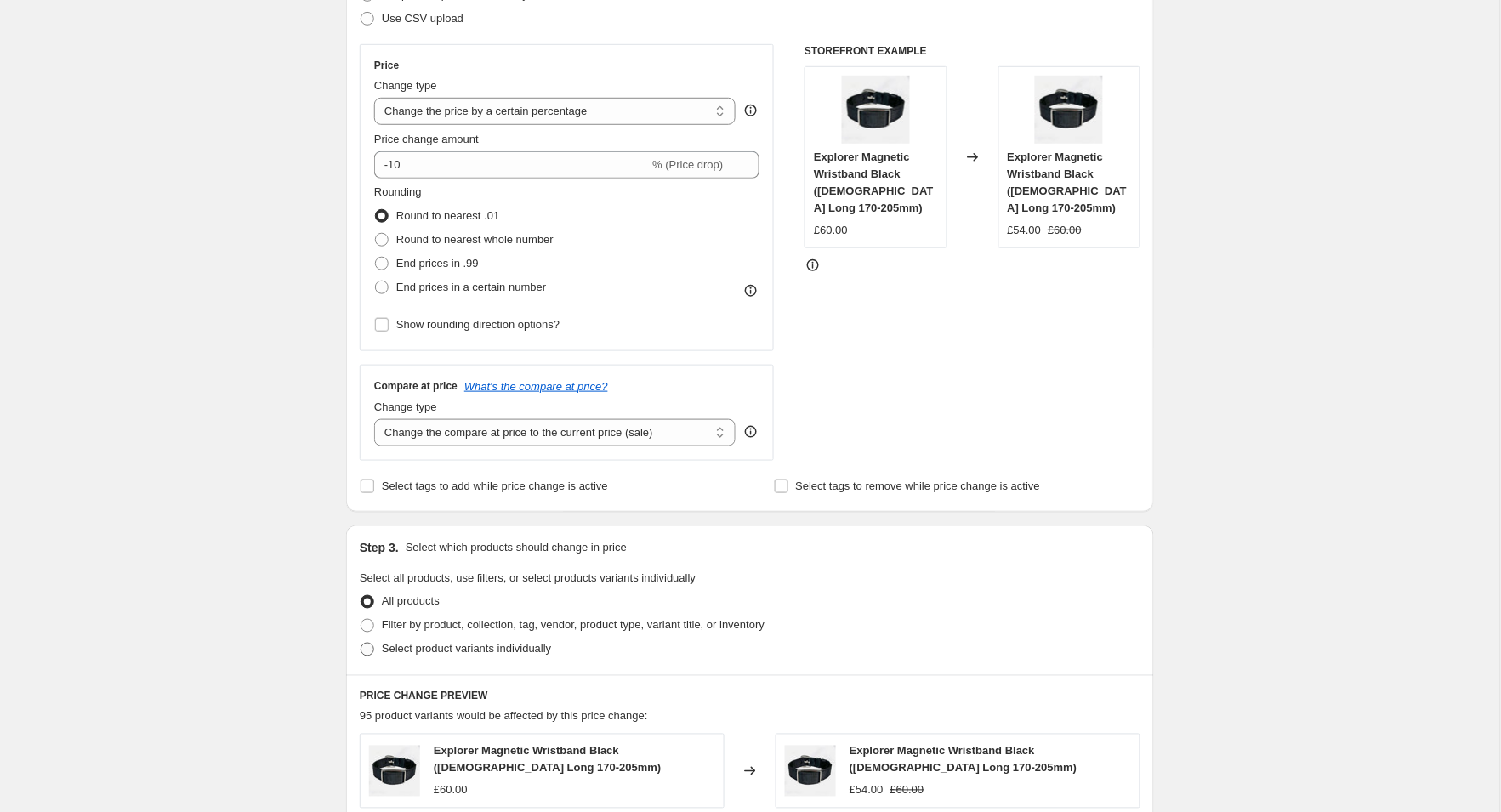
type input "[DATE] [MEDICAL_DATA] Awareness 10%"
drag, startPoint x: 361, startPoint y: 645, endPoint x: 375, endPoint y: 648, distance: 14.3
click at [361, 645] on span at bounding box center [367, 649] width 14 height 14
click at [361, 643] on input "Select product variants individually" at bounding box center [361, 642] width 1 height 1
radio input "true"
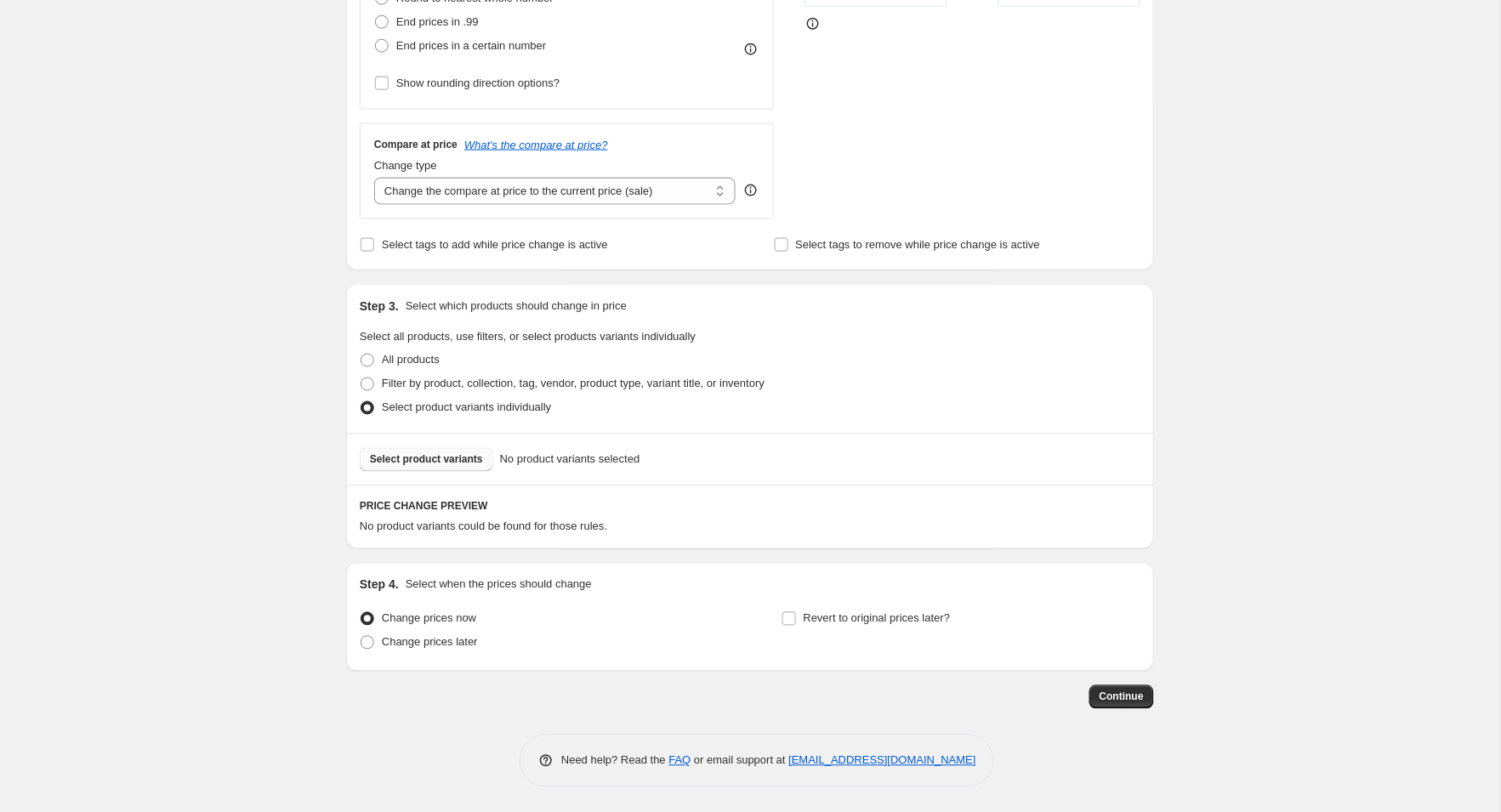
scroll to position [509, 0]
click at [408, 462] on span "Select product variants" at bounding box center [426, 461] width 113 height 14
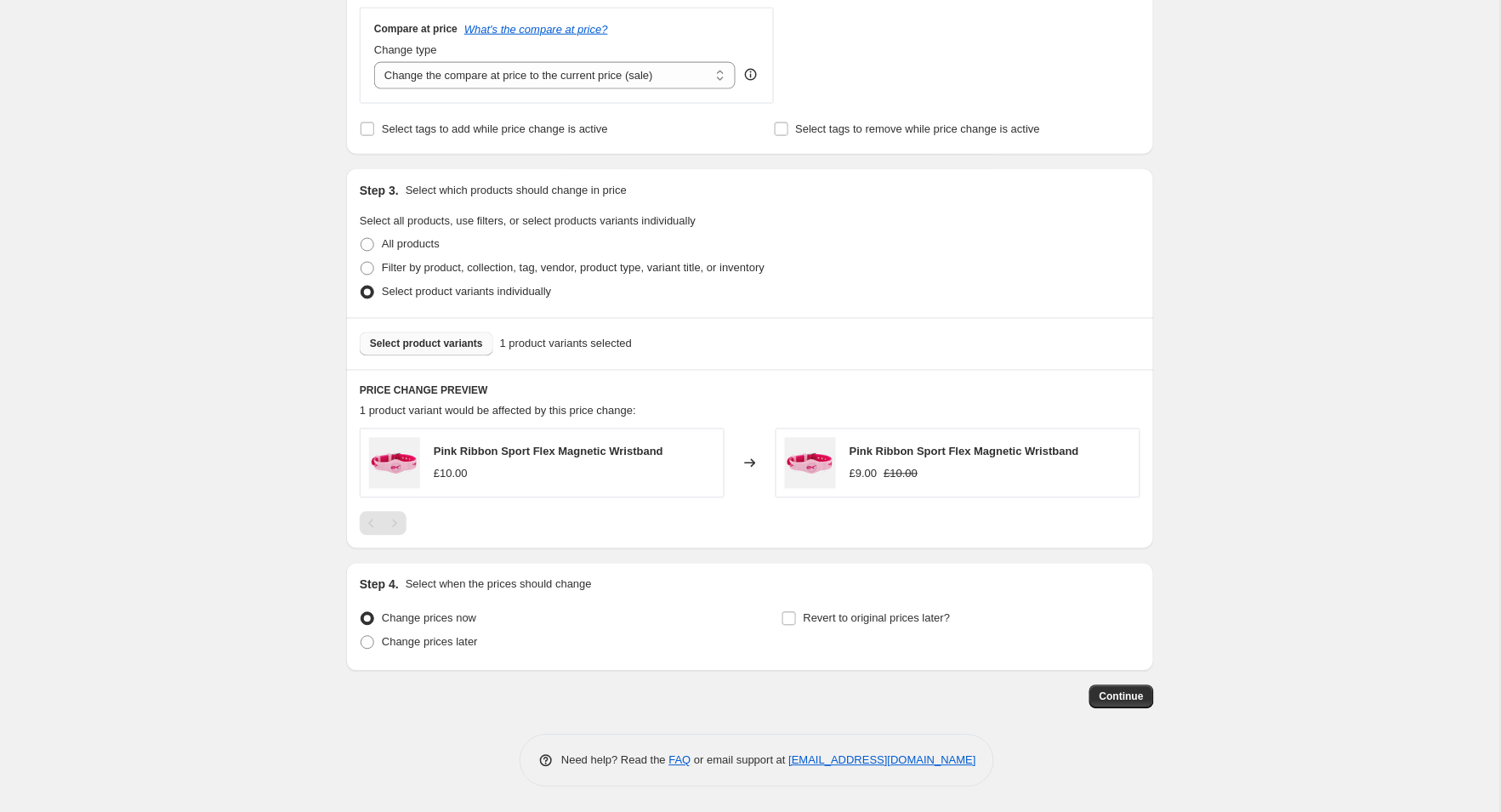
scroll to position [625, 0]
click at [790, 618] on input "Revert to original prices later?" at bounding box center [789, 619] width 14 height 14
checkbox input "true"
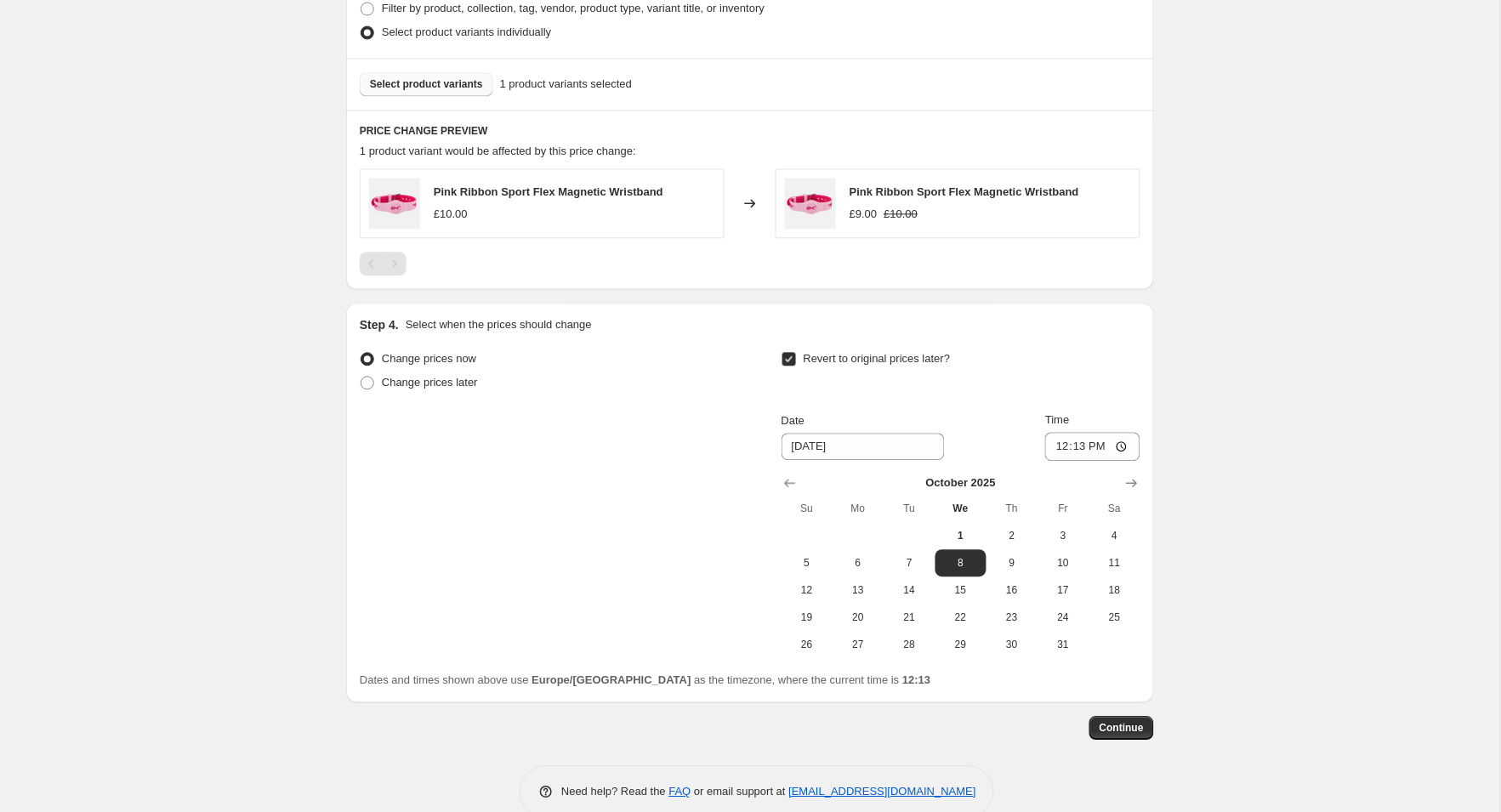
scroll to position [914, 0]
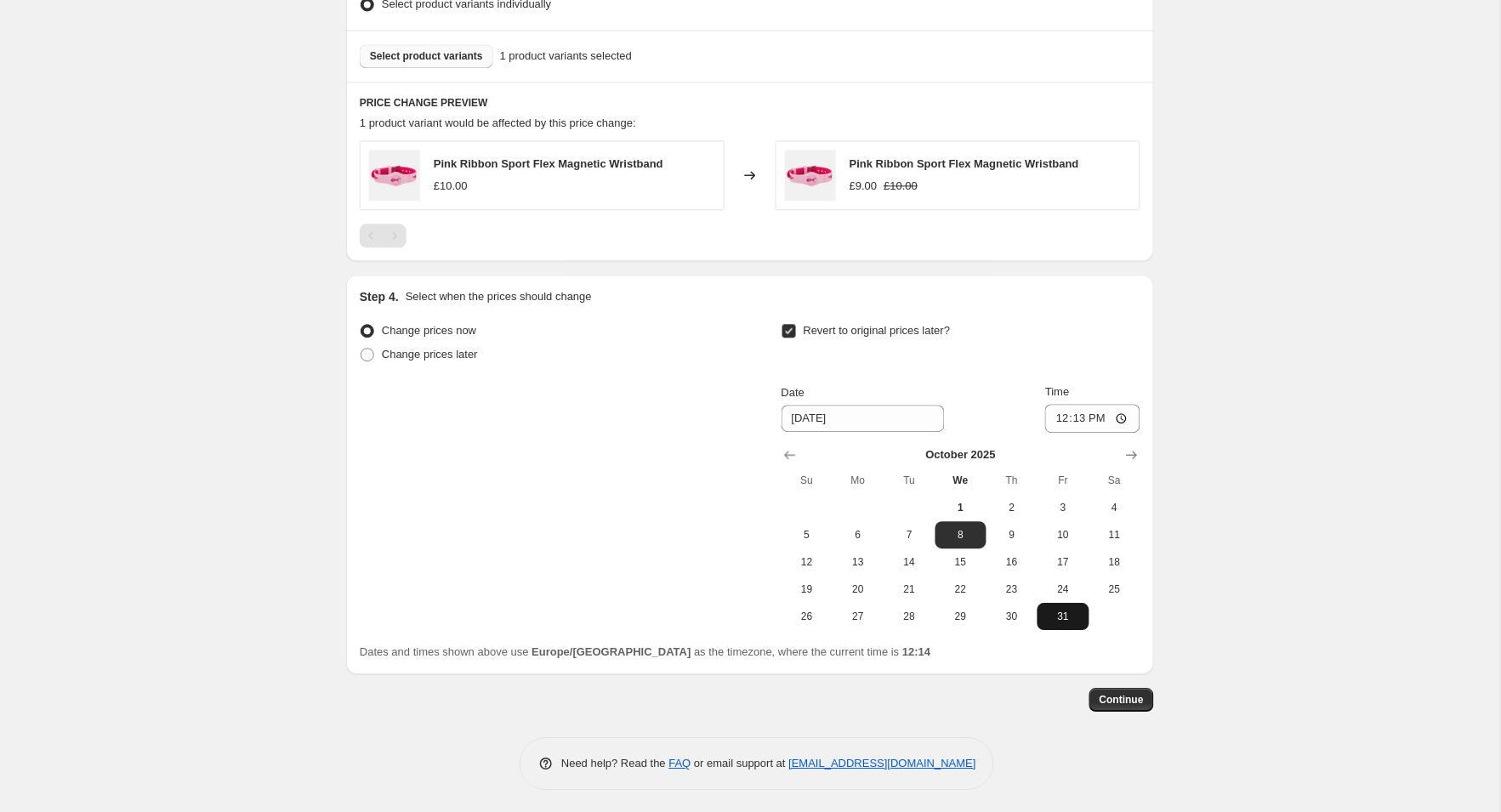
click at [1069, 610] on span "31" at bounding box center [1063, 616] width 37 height 14
type input "[DATE]"
click at [1113, 418] on input "12:13" at bounding box center [1092, 418] width 95 height 29
click at [1104, 420] on input "12:13" at bounding box center [1092, 418] width 95 height 29
click at [1116, 417] on input "23:13" at bounding box center [1092, 418] width 95 height 29
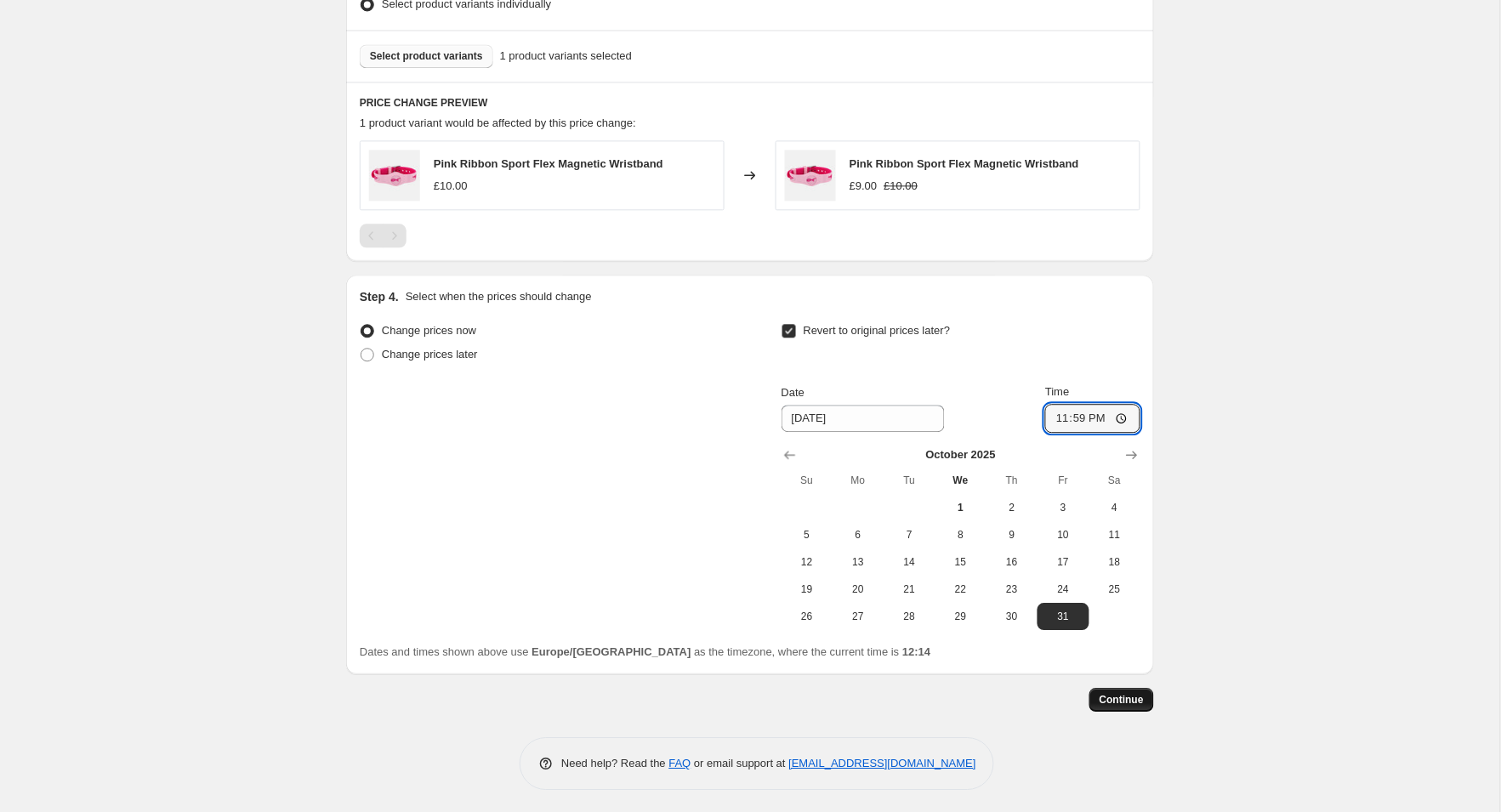
type input "23:59"
click at [1117, 693] on span "Continue" at bounding box center [1121, 699] width 44 height 14
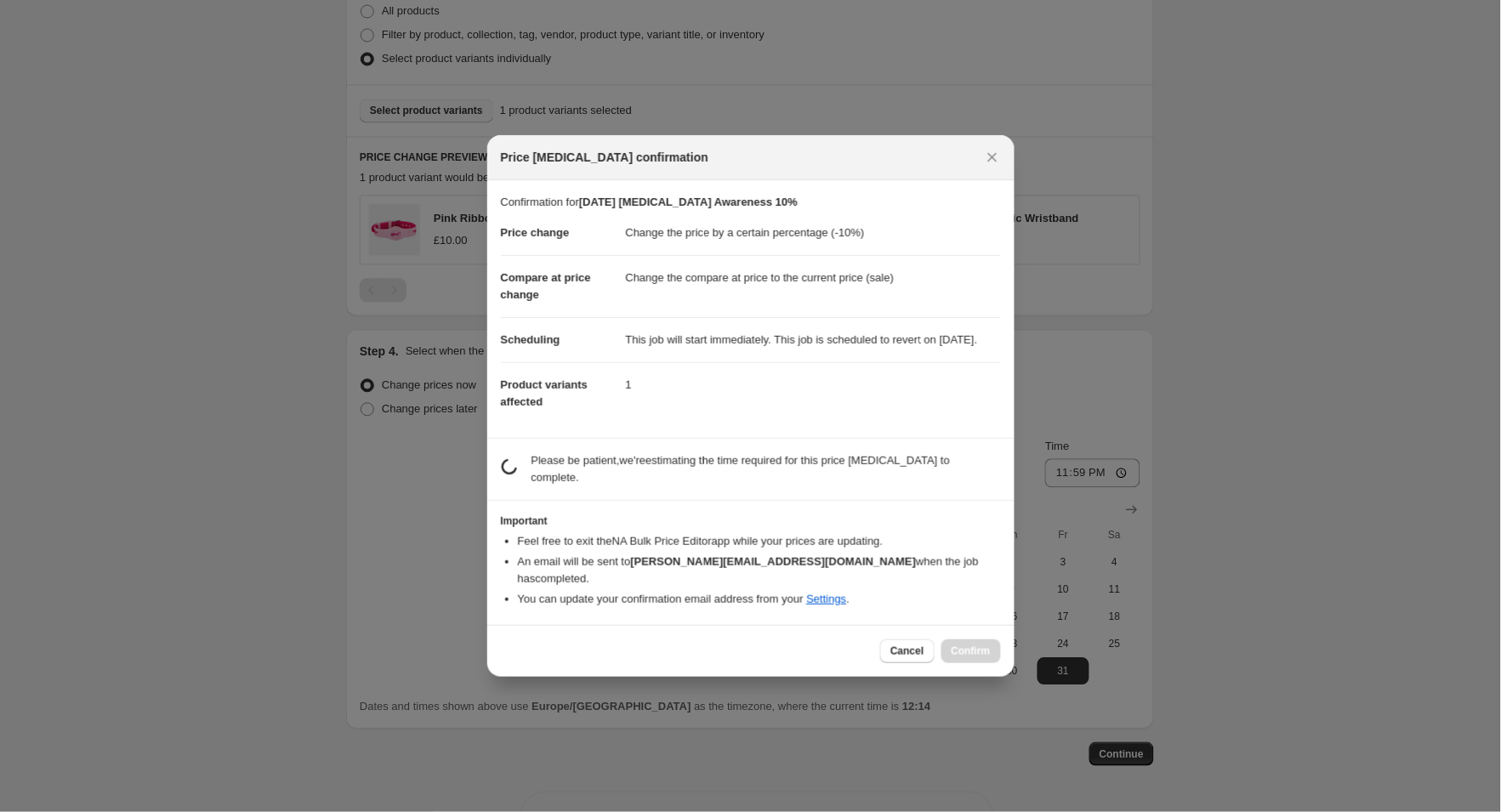
scroll to position [913, 0]
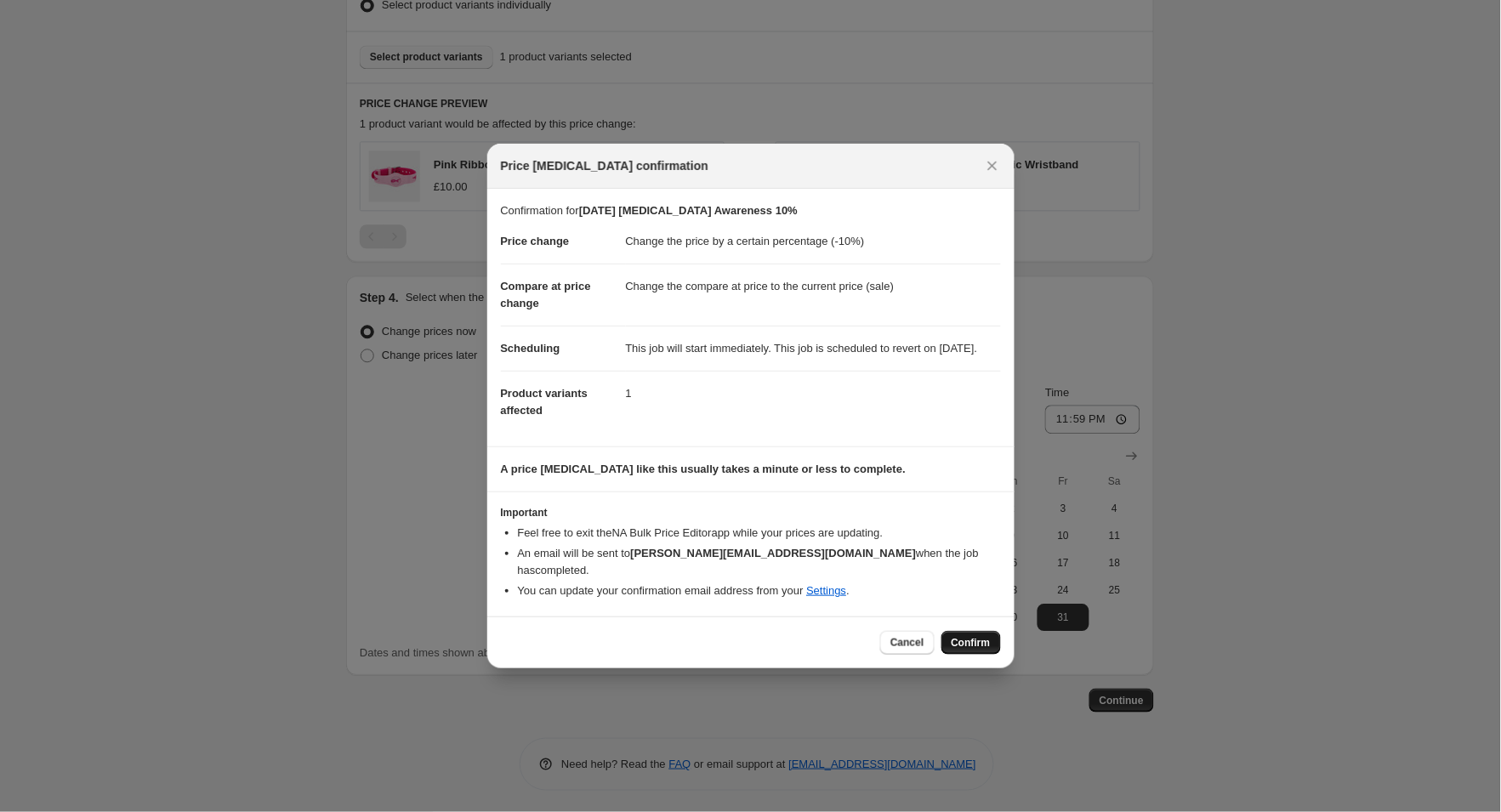
click at [962, 639] on span "Confirm" at bounding box center [971, 642] width 39 height 14
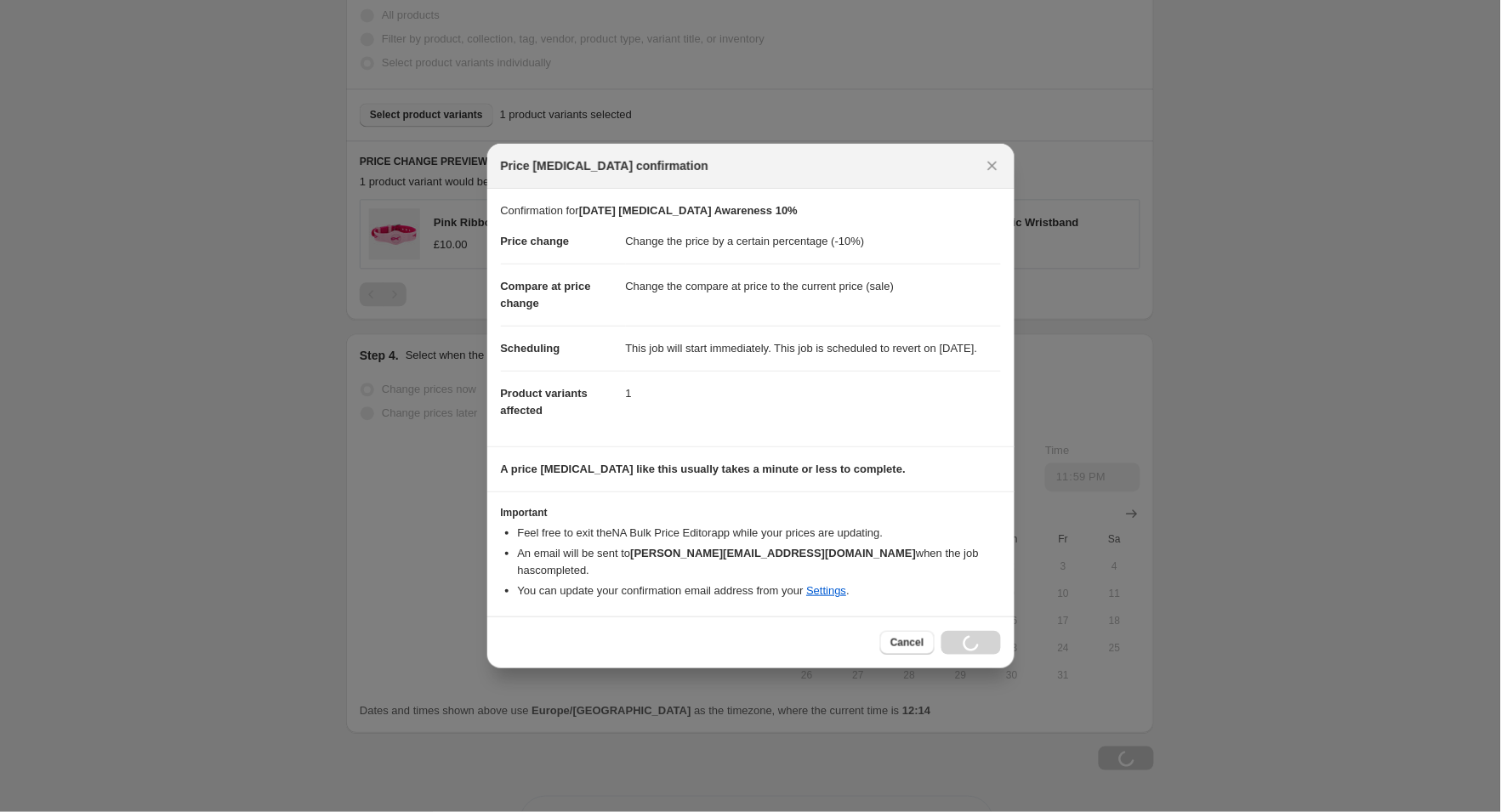
scroll to position [913, 0]
